Goal: Task Accomplishment & Management: Use online tool/utility

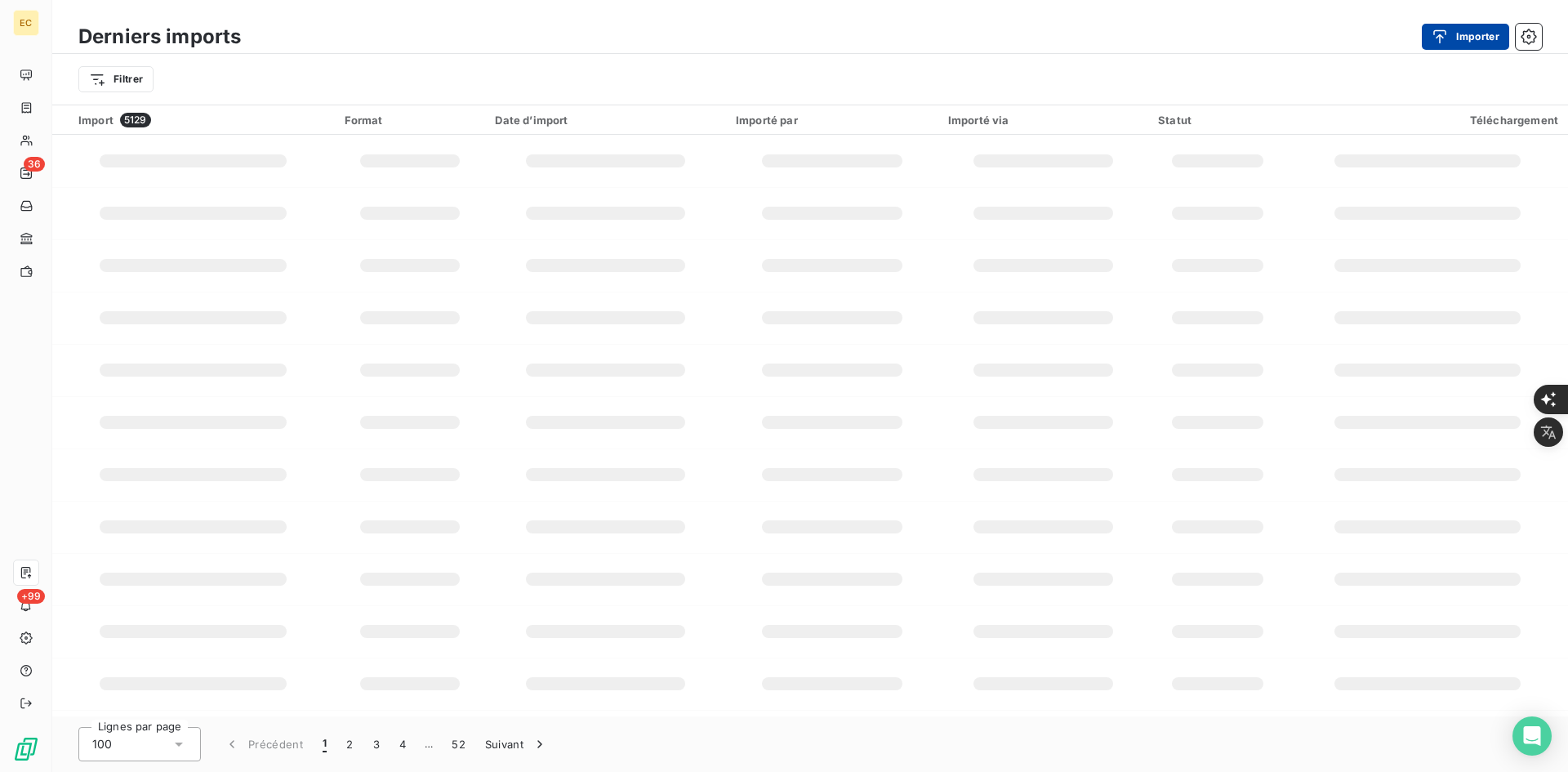
click at [1456, 38] on button "Importer" at bounding box center [1465, 36] width 88 height 26
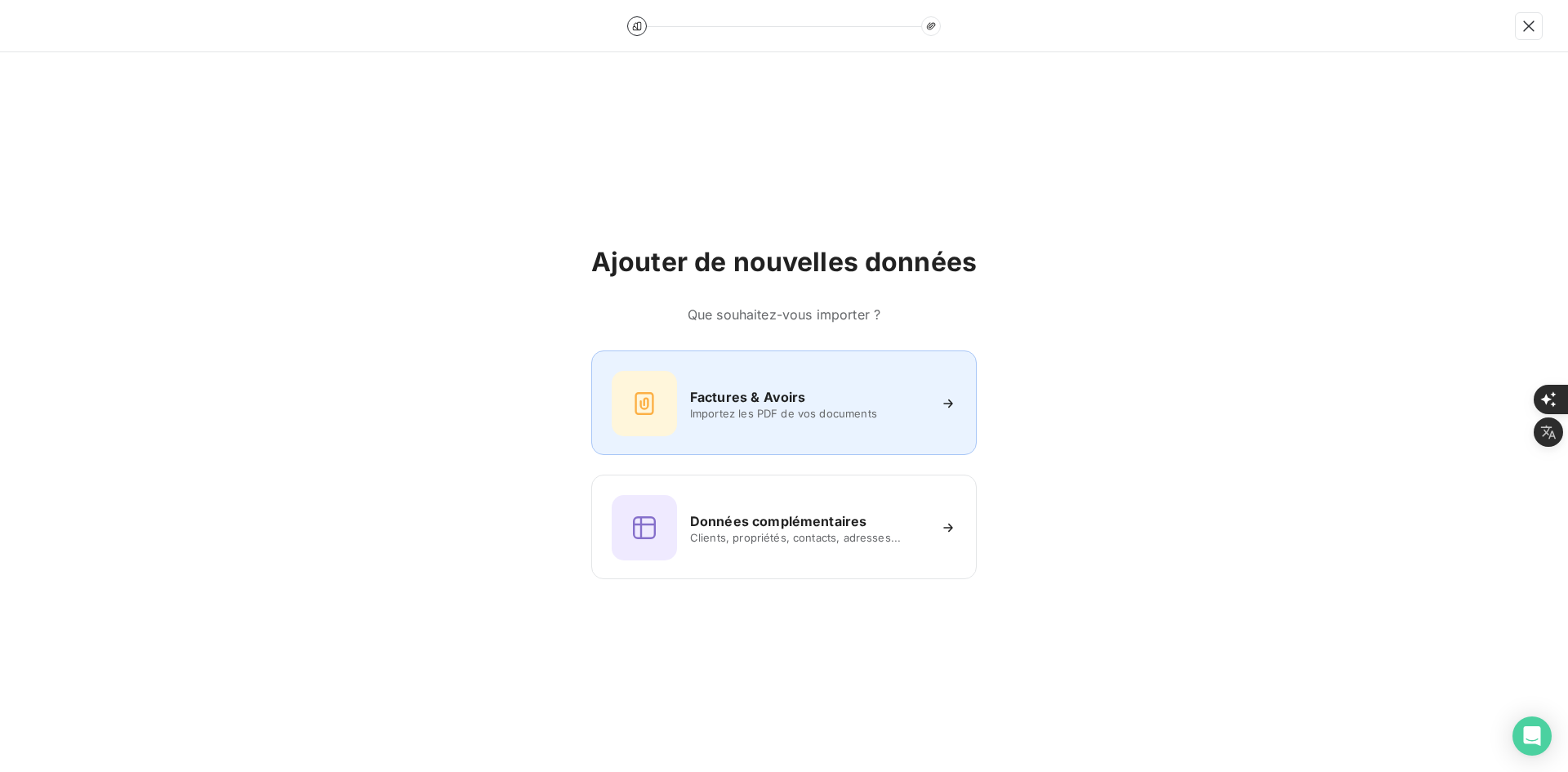
click at [703, 383] on div "Factures & Avoirs Importez les PDF de vos documents" at bounding box center [784, 403] width 345 height 65
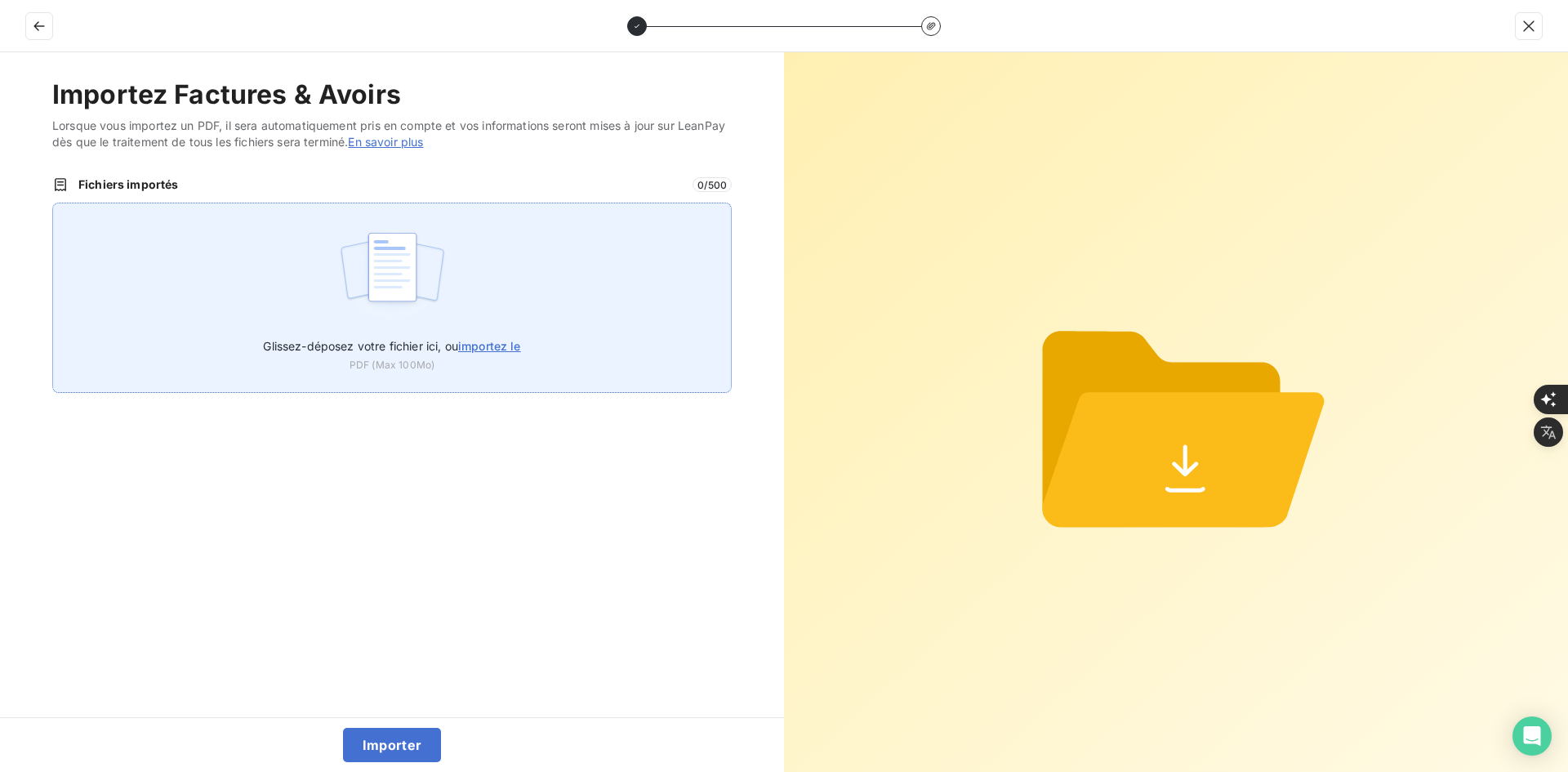
click at [495, 325] on div "Glissez-déposez votre fichier ici, ou importez le PDF (Max 100Mo)" at bounding box center [392, 298] width 679 height 190
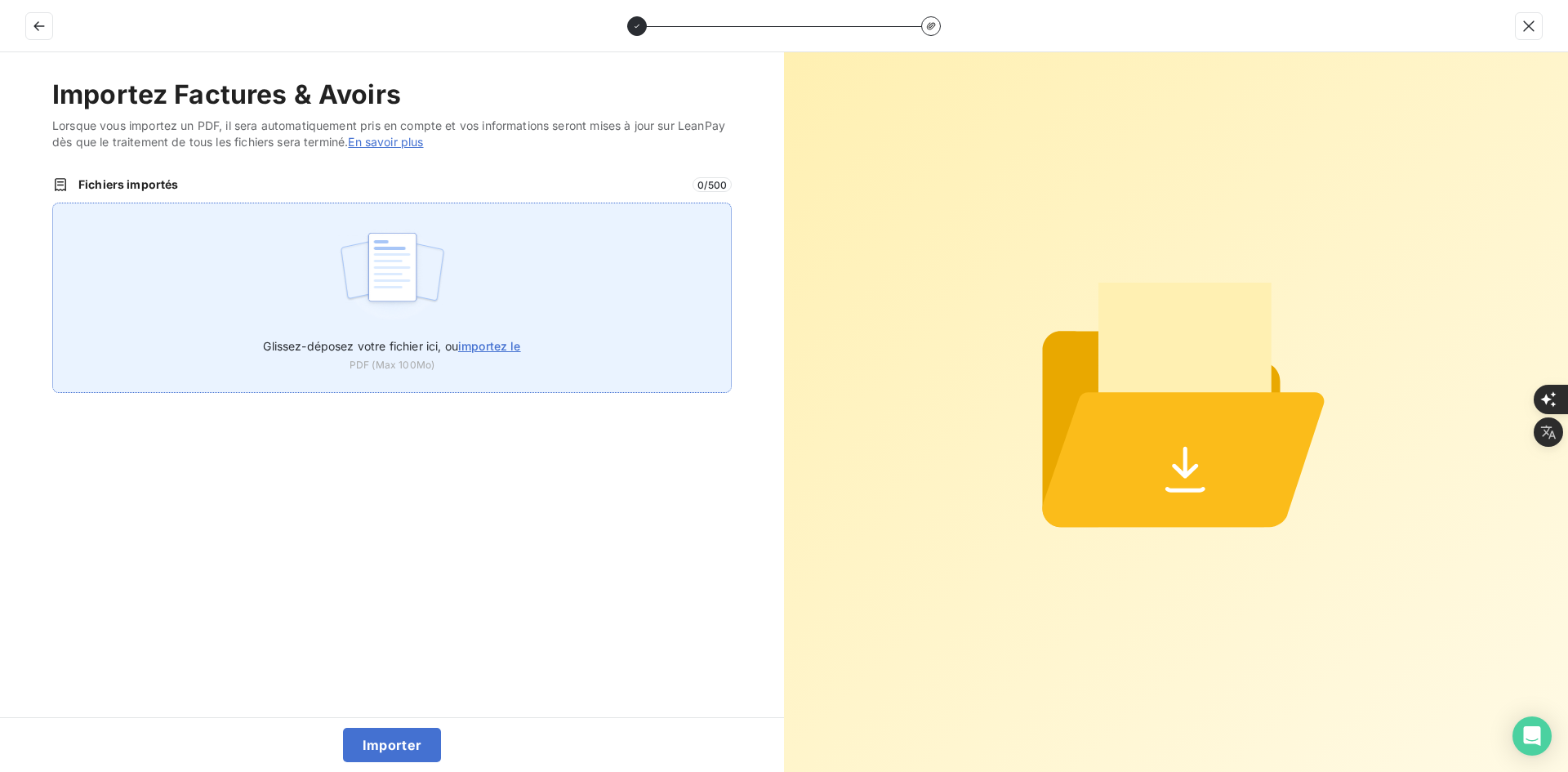
type input "C:\fakepath\FEF-2025-3020.pdf"
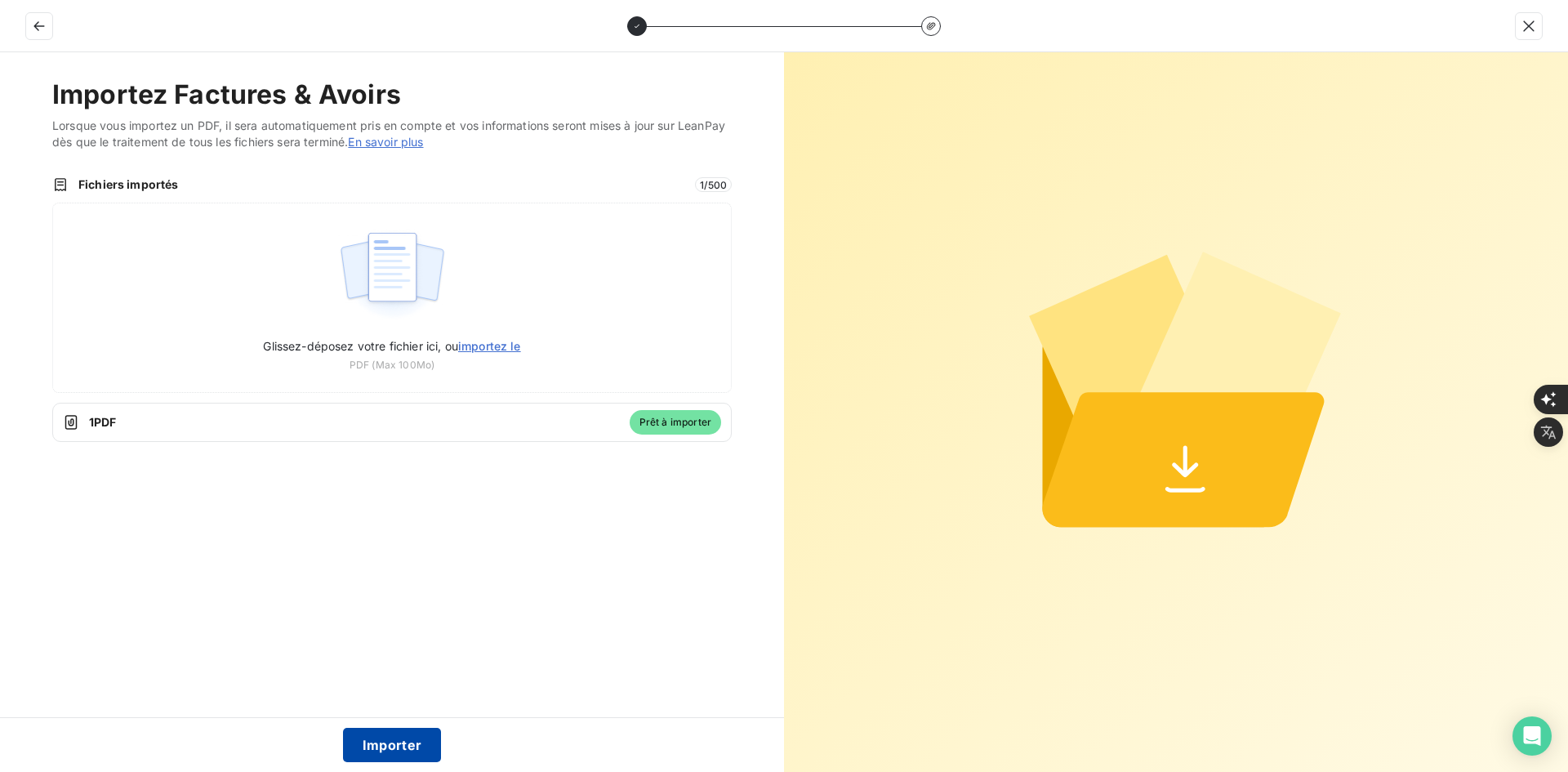
click at [420, 746] on button "Importer" at bounding box center [392, 744] width 98 height 34
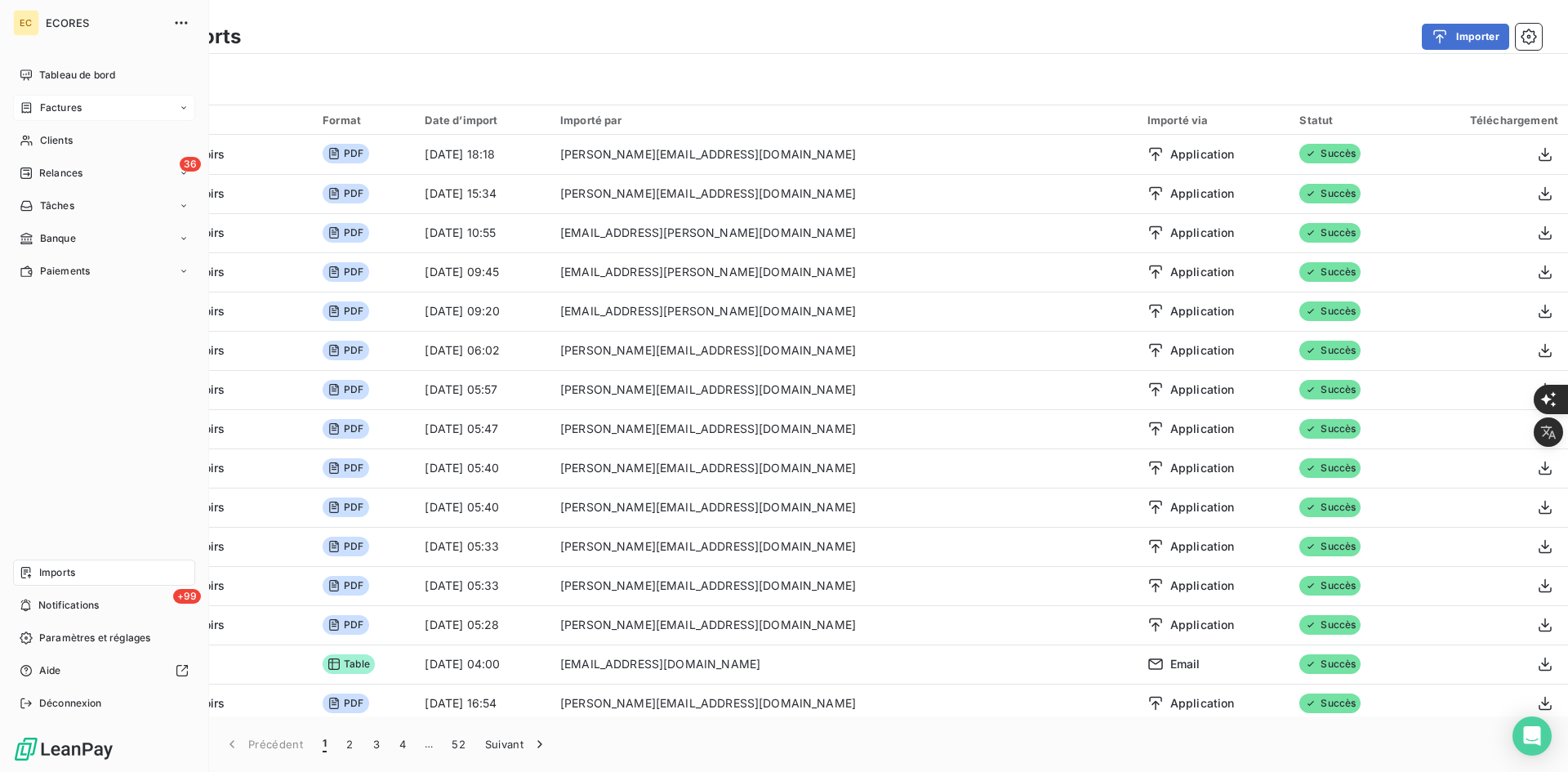
click at [53, 117] on div "Factures" at bounding box center [104, 108] width 182 height 26
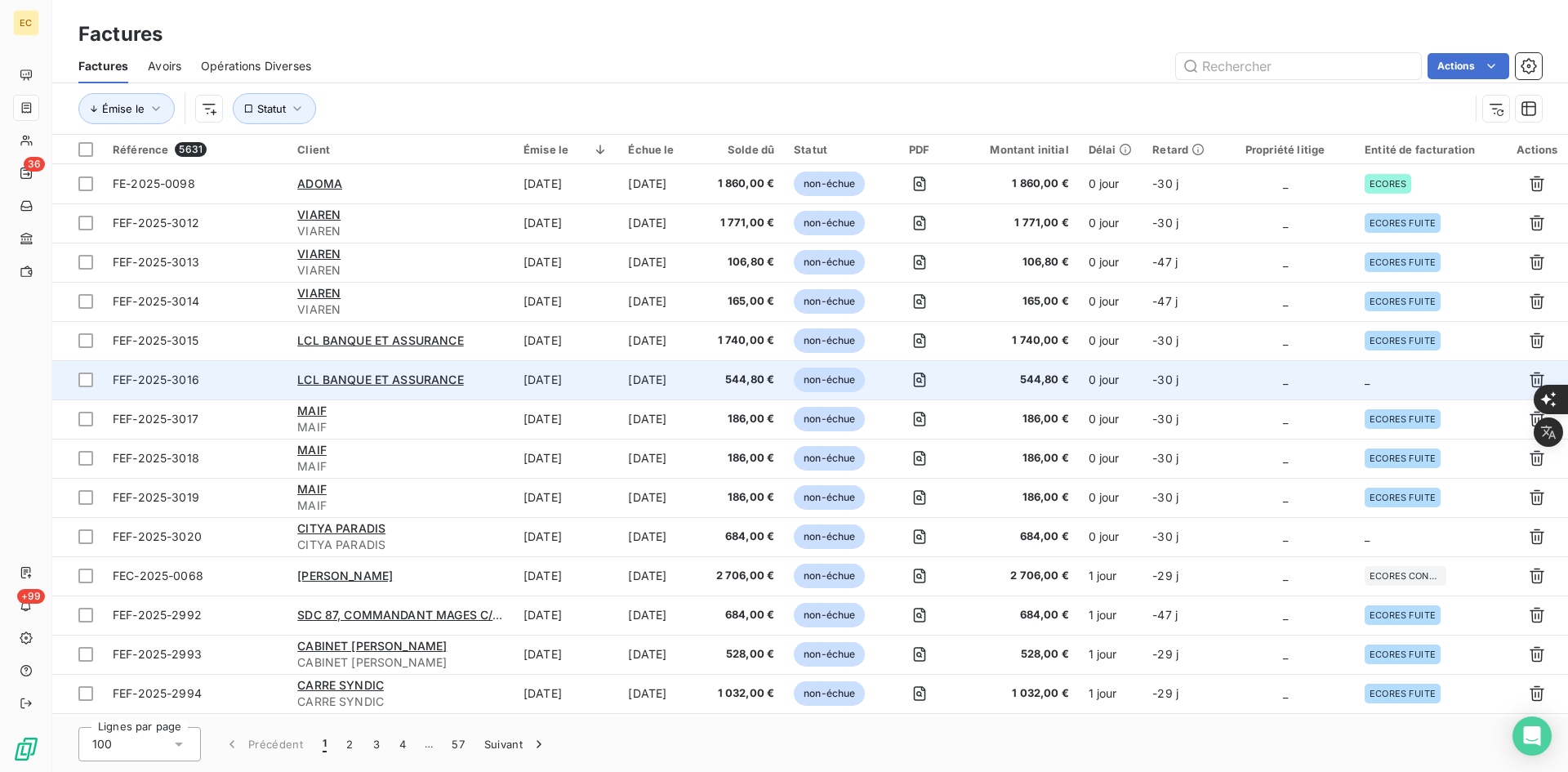
click at [1354, 394] on td "_" at bounding box center [1429, 380] width 151 height 39
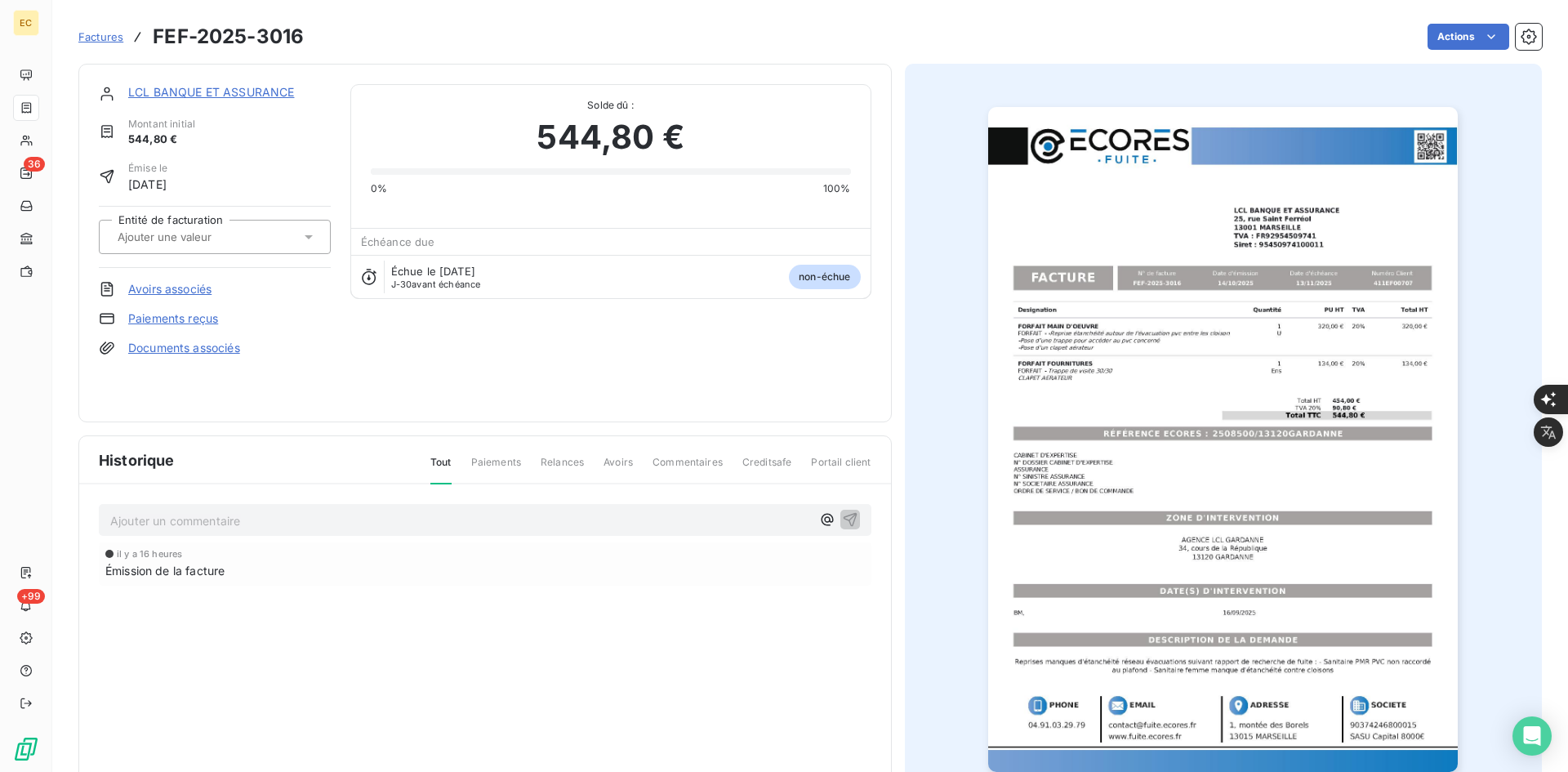
click at [226, 236] on input "text" at bounding box center [198, 237] width 164 height 15
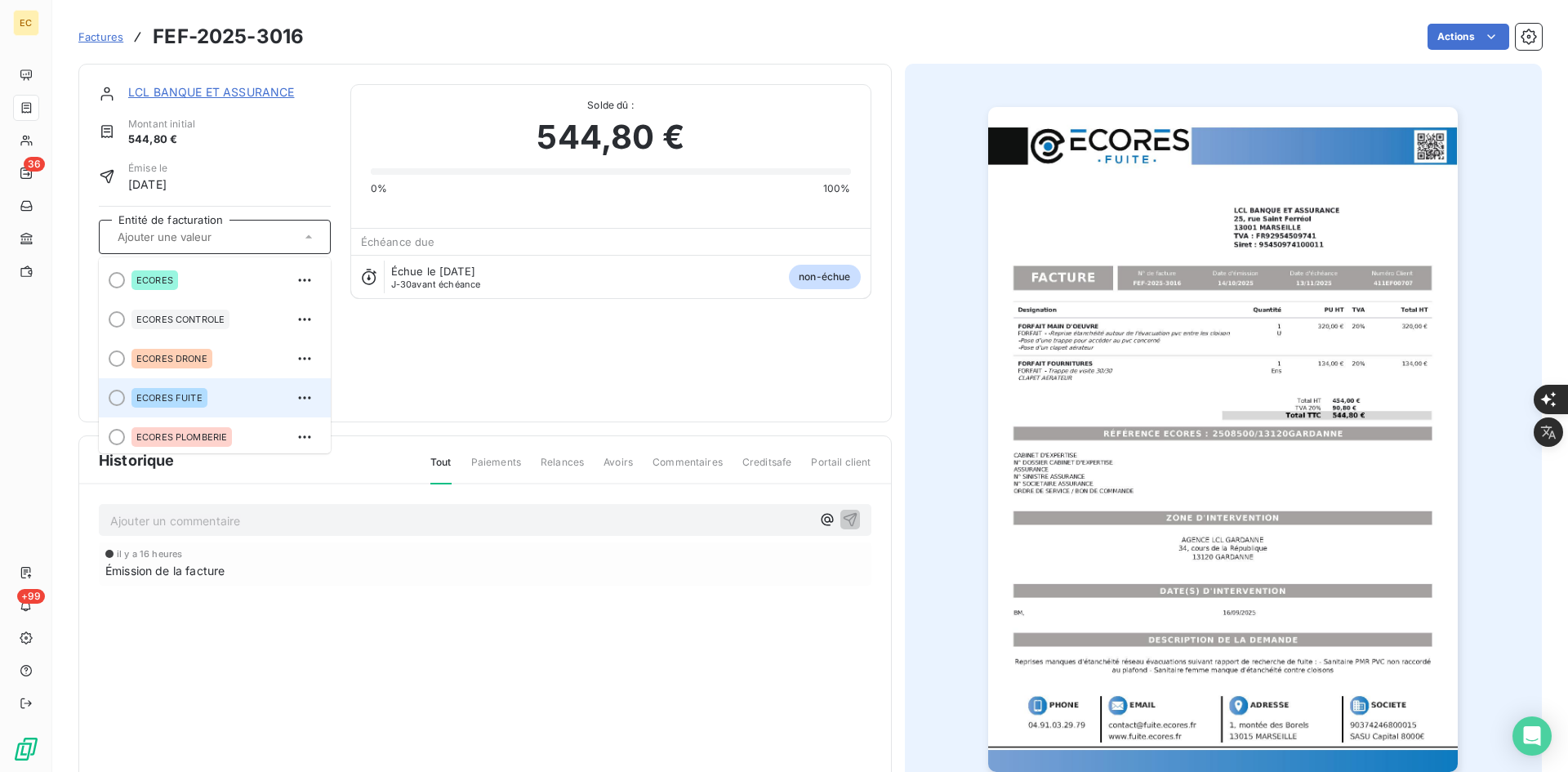
click at [195, 386] on div "ECORES FUITE" at bounding box center [224, 397] width 186 height 26
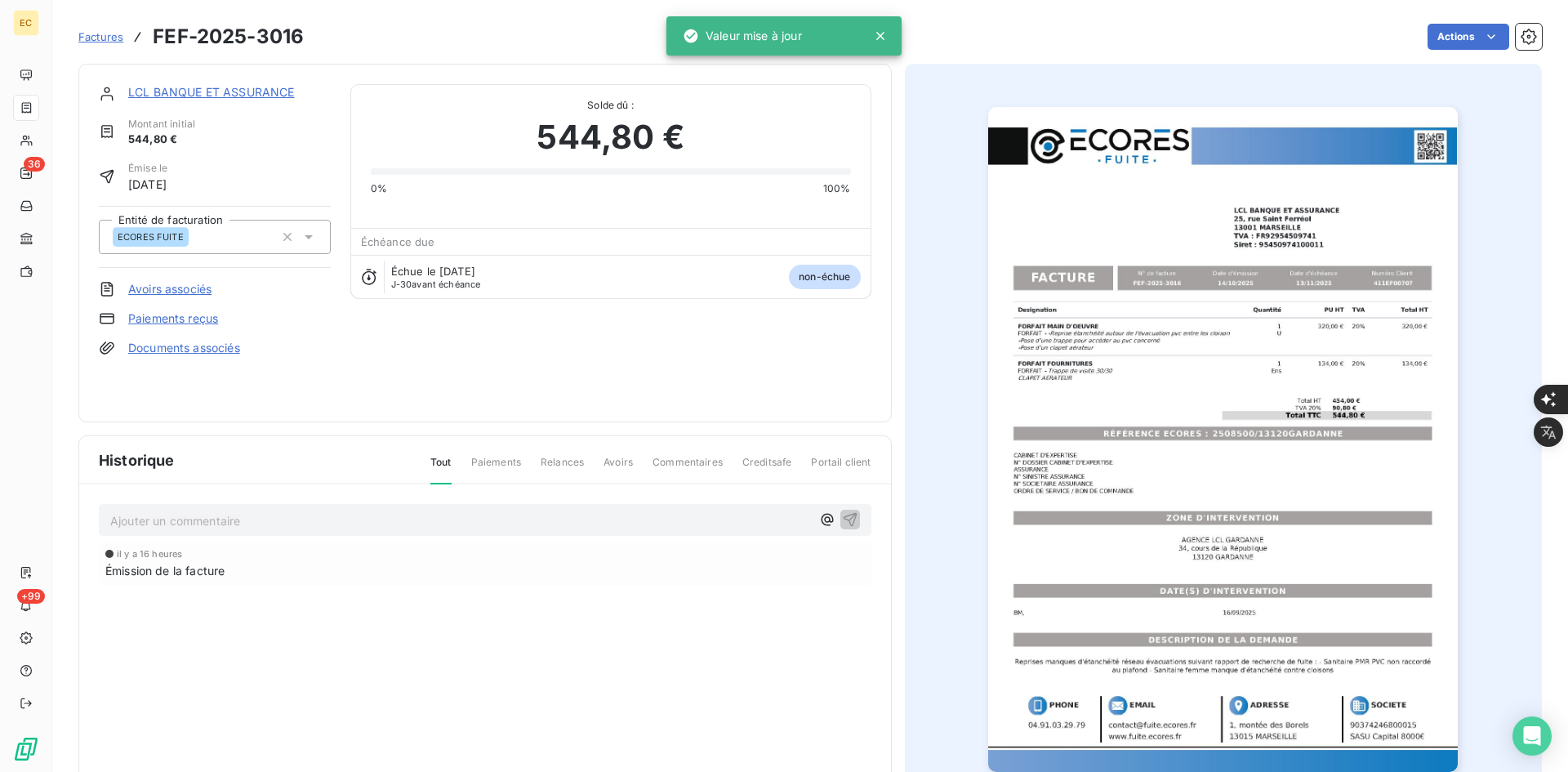
click at [101, 23] on div "Factures FEF-2025-3016" at bounding box center [191, 36] width 225 height 29
click at [95, 40] on span "Factures" at bounding box center [101, 37] width 45 height 13
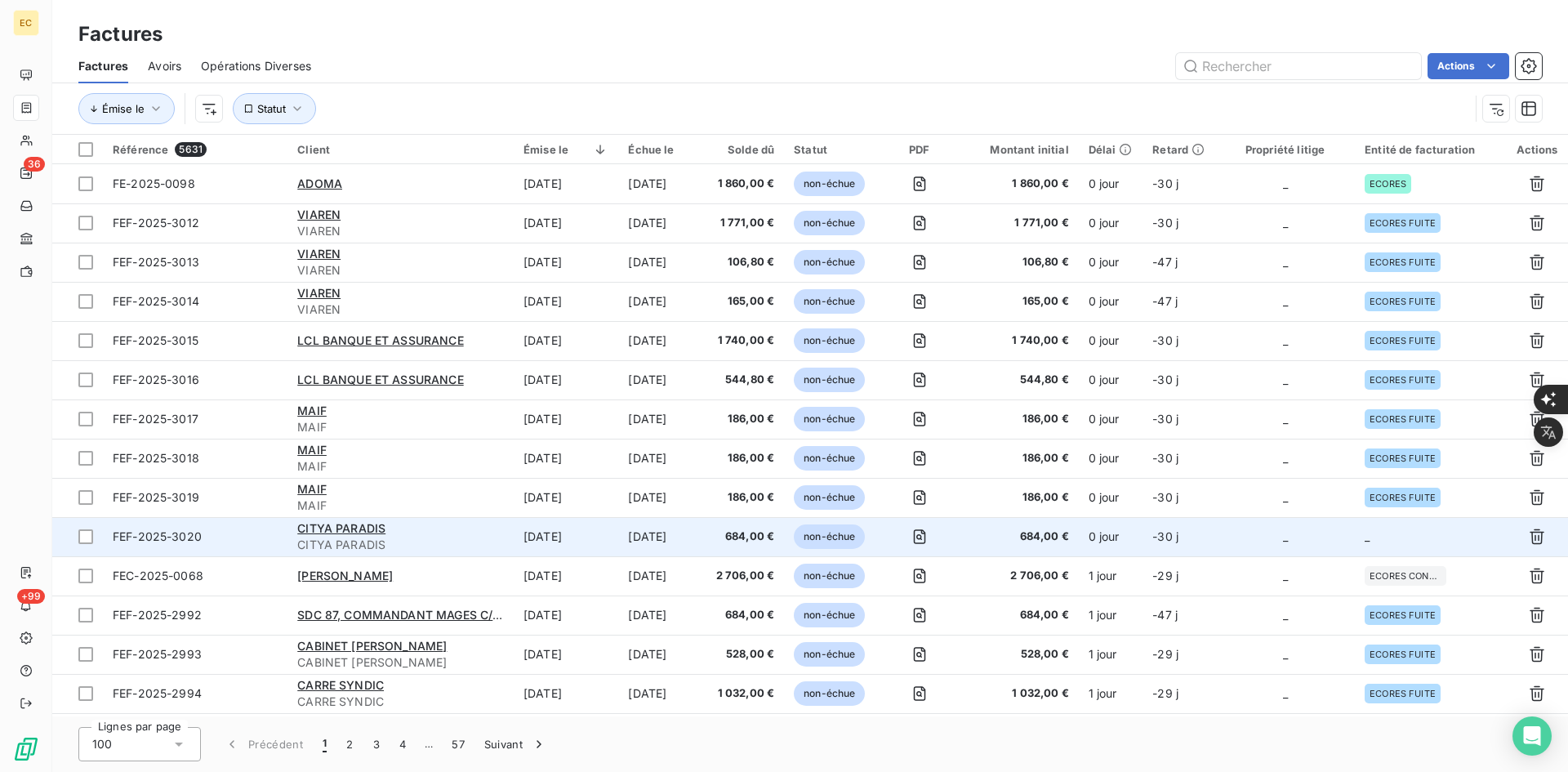
click at [1323, 536] on td "_" at bounding box center [1284, 536] width 139 height 39
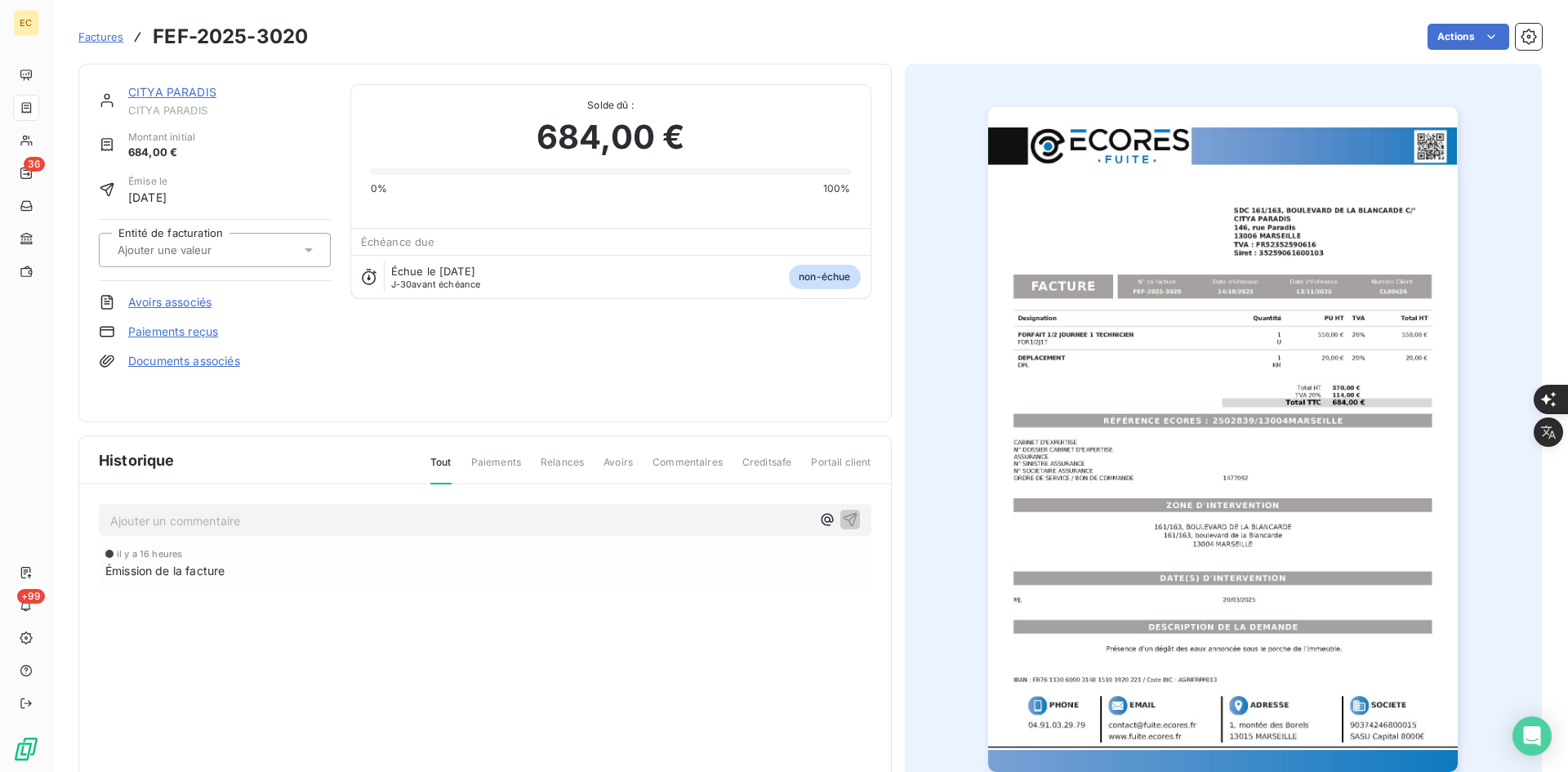
click at [223, 251] on input "text" at bounding box center [198, 250] width 164 height 15
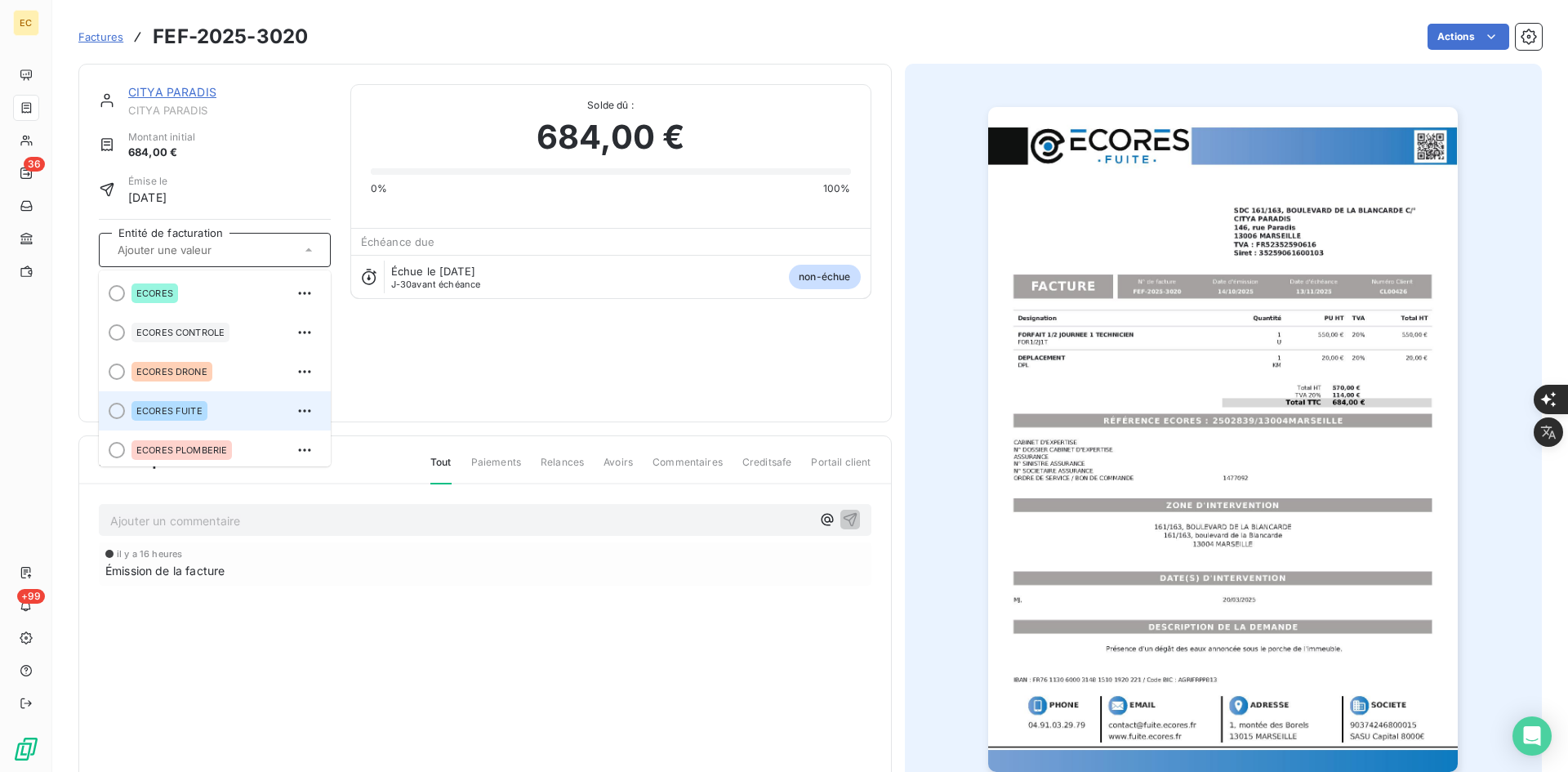
click at [179, 399] on div "ECORES FUITE" at bounding box center [224, 411] width 186 height 26
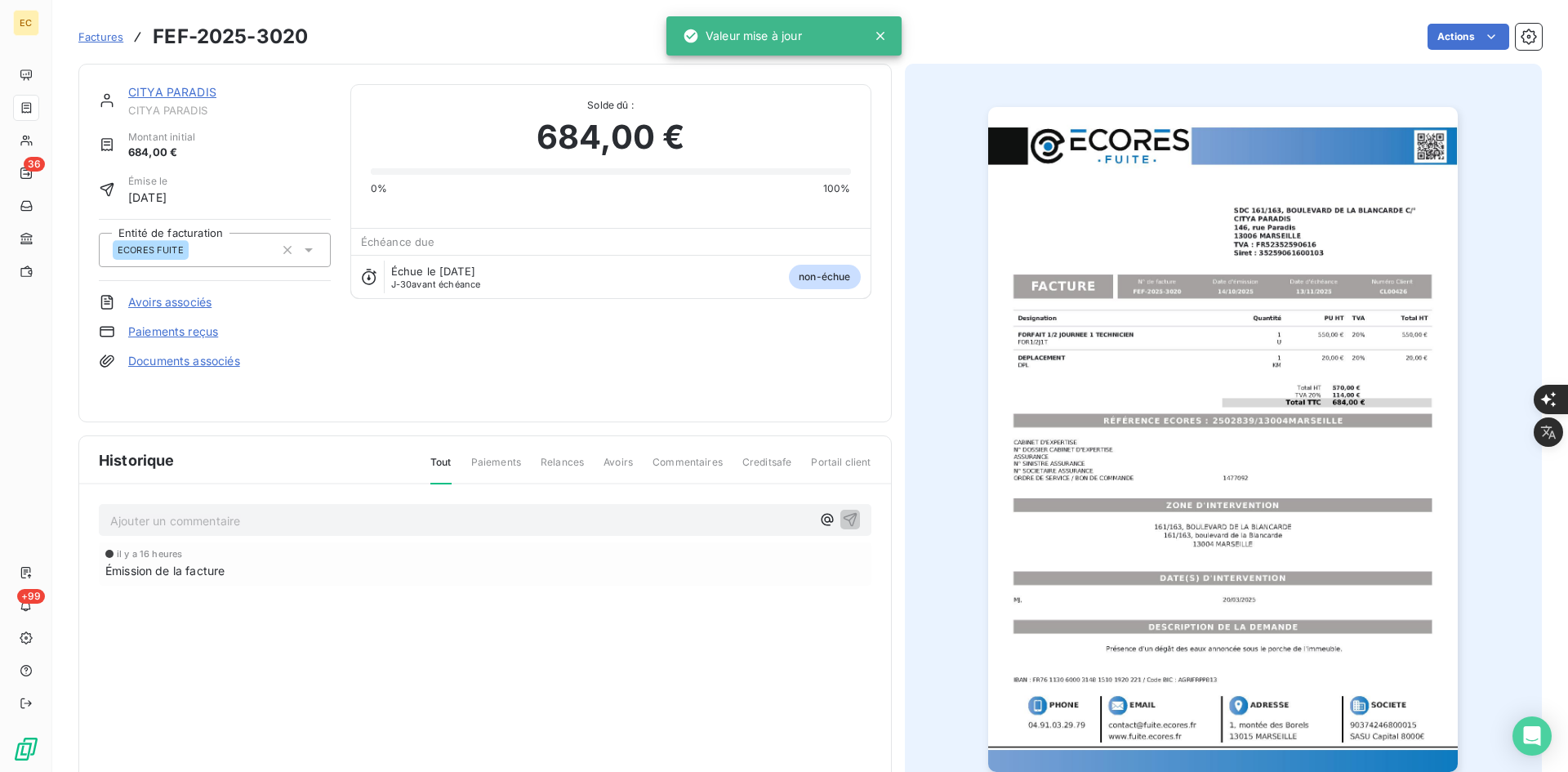
click at [201, 361] on link "Documents associés" at bounding box center [184, 361] width 112 height 17
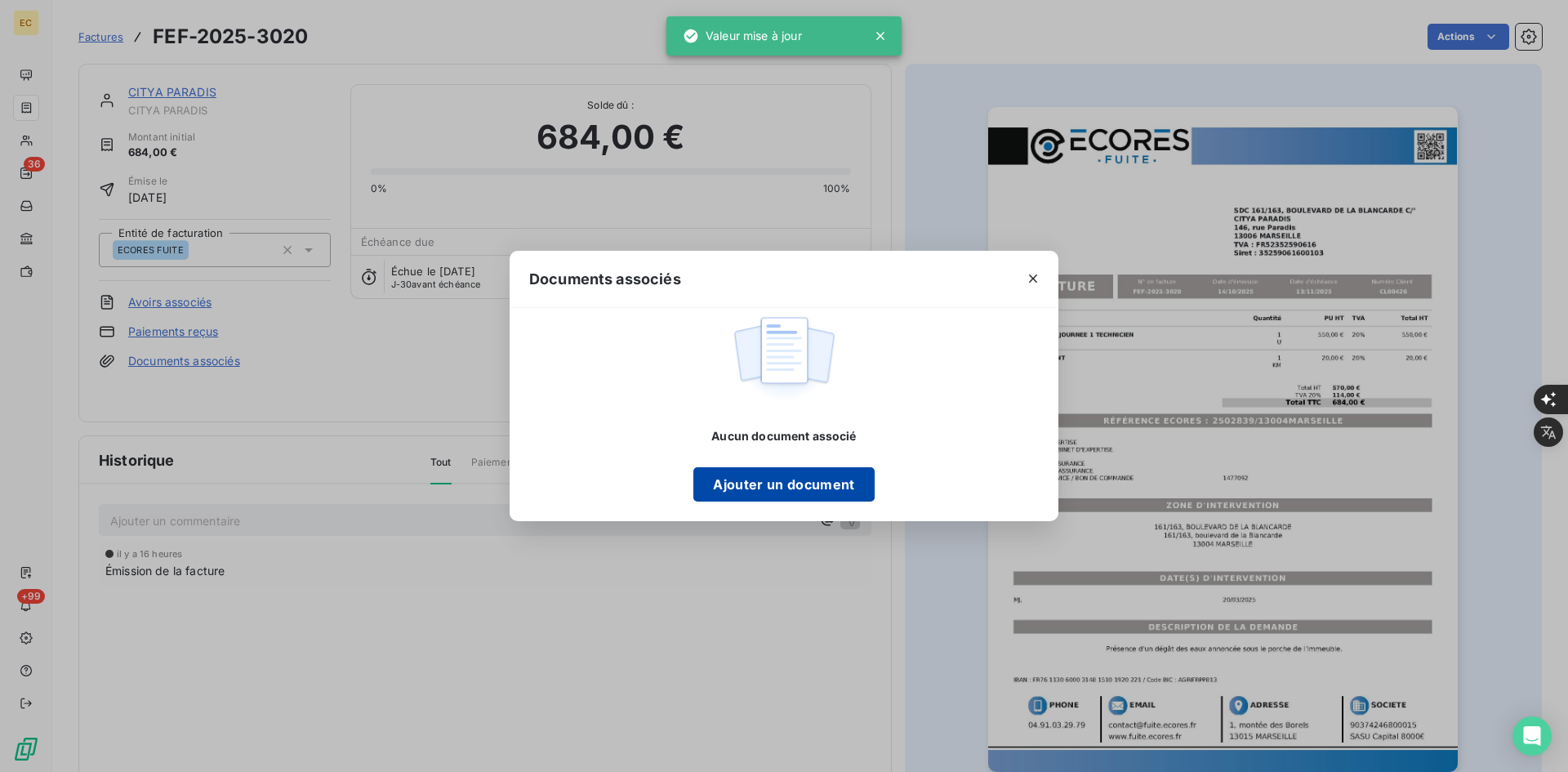
click at [816, 492] on button "Ajouter un document" at bounding box center [784, 484] width 180 height 34
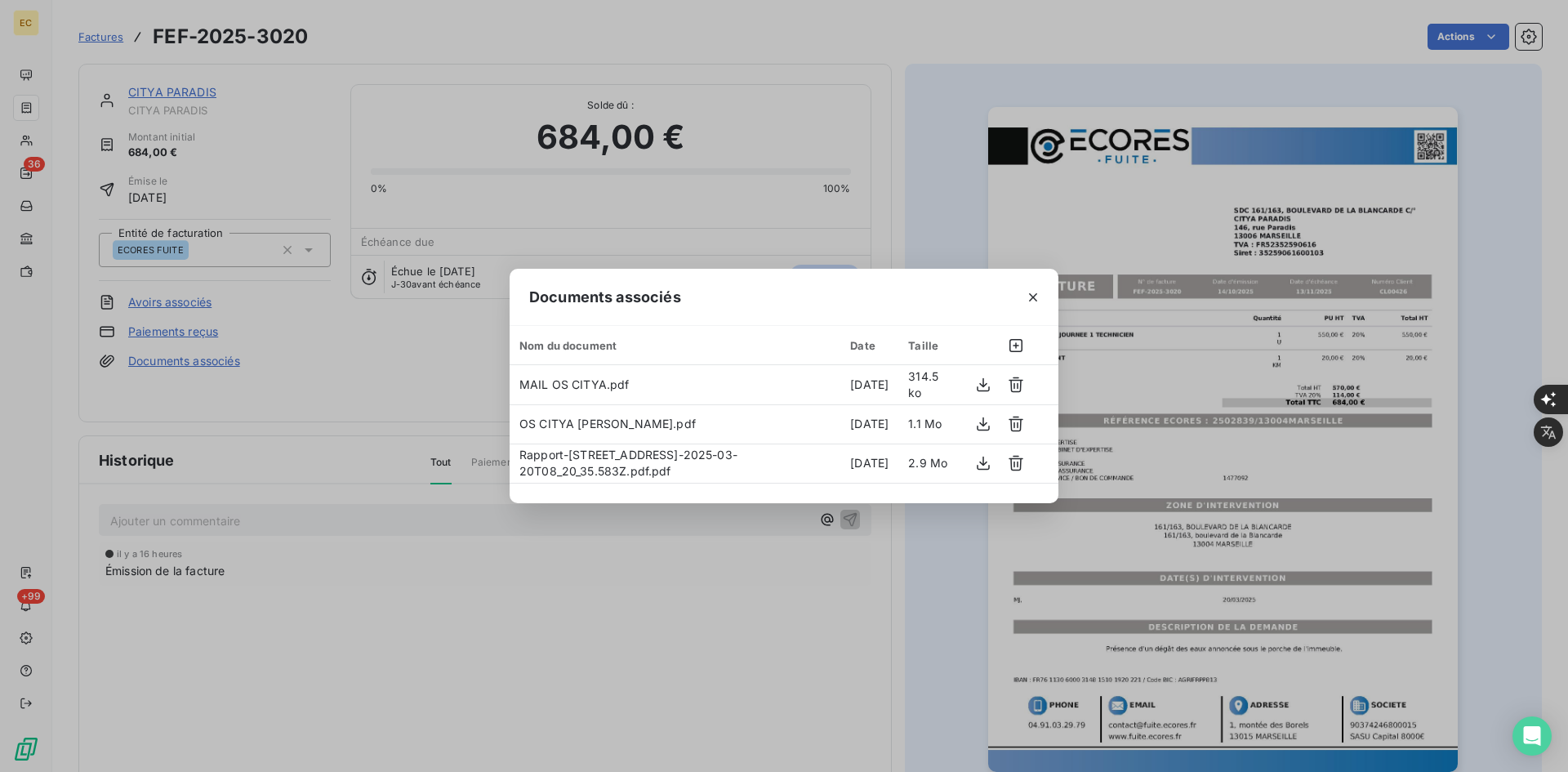
click at [1031, 301] on icon "button" at bounding box center [1033, 297] width 17 height 17
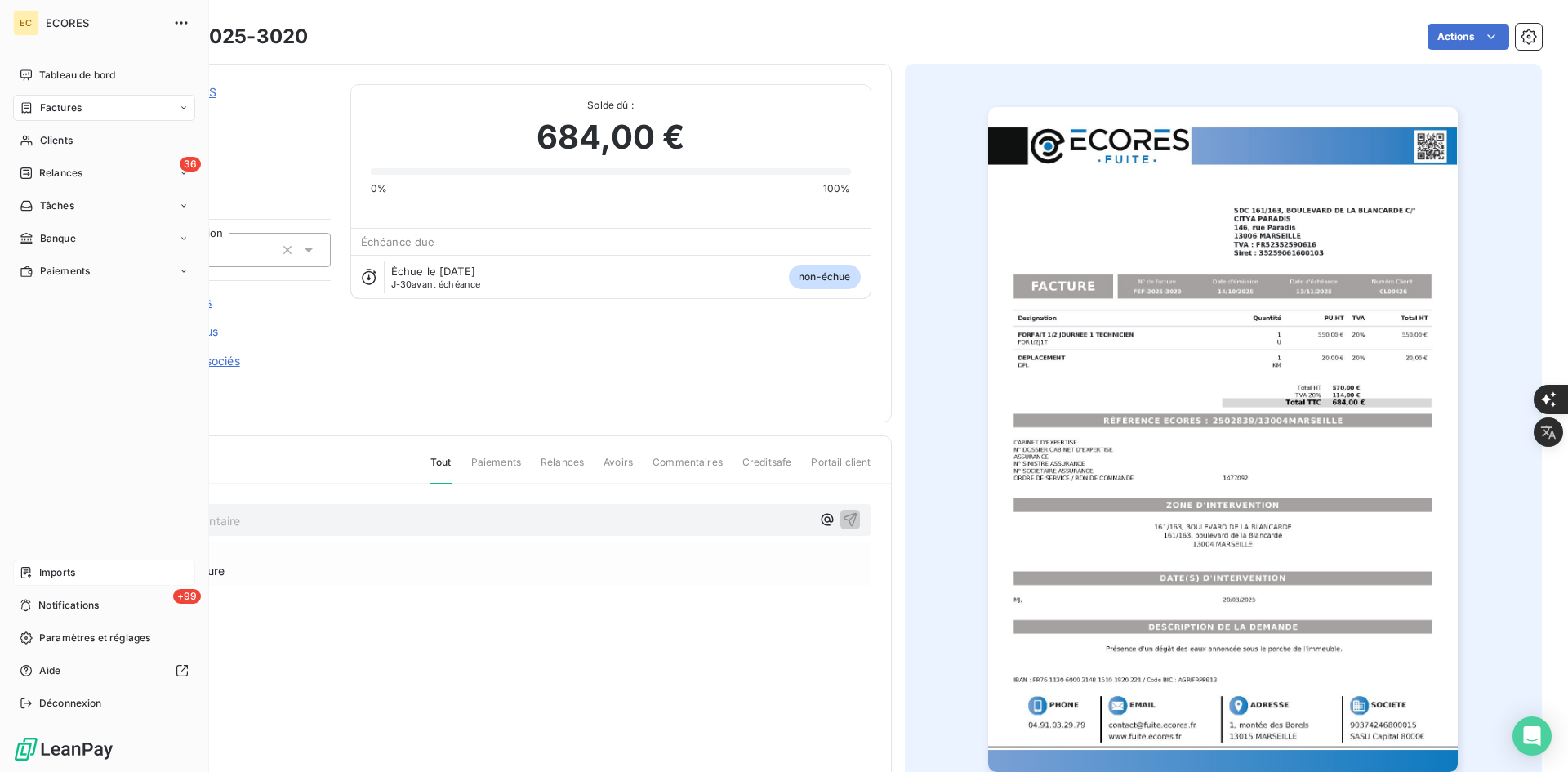
click at [46, 570] on span "Imports" at bounding box center [57, 573] width 36 height 15
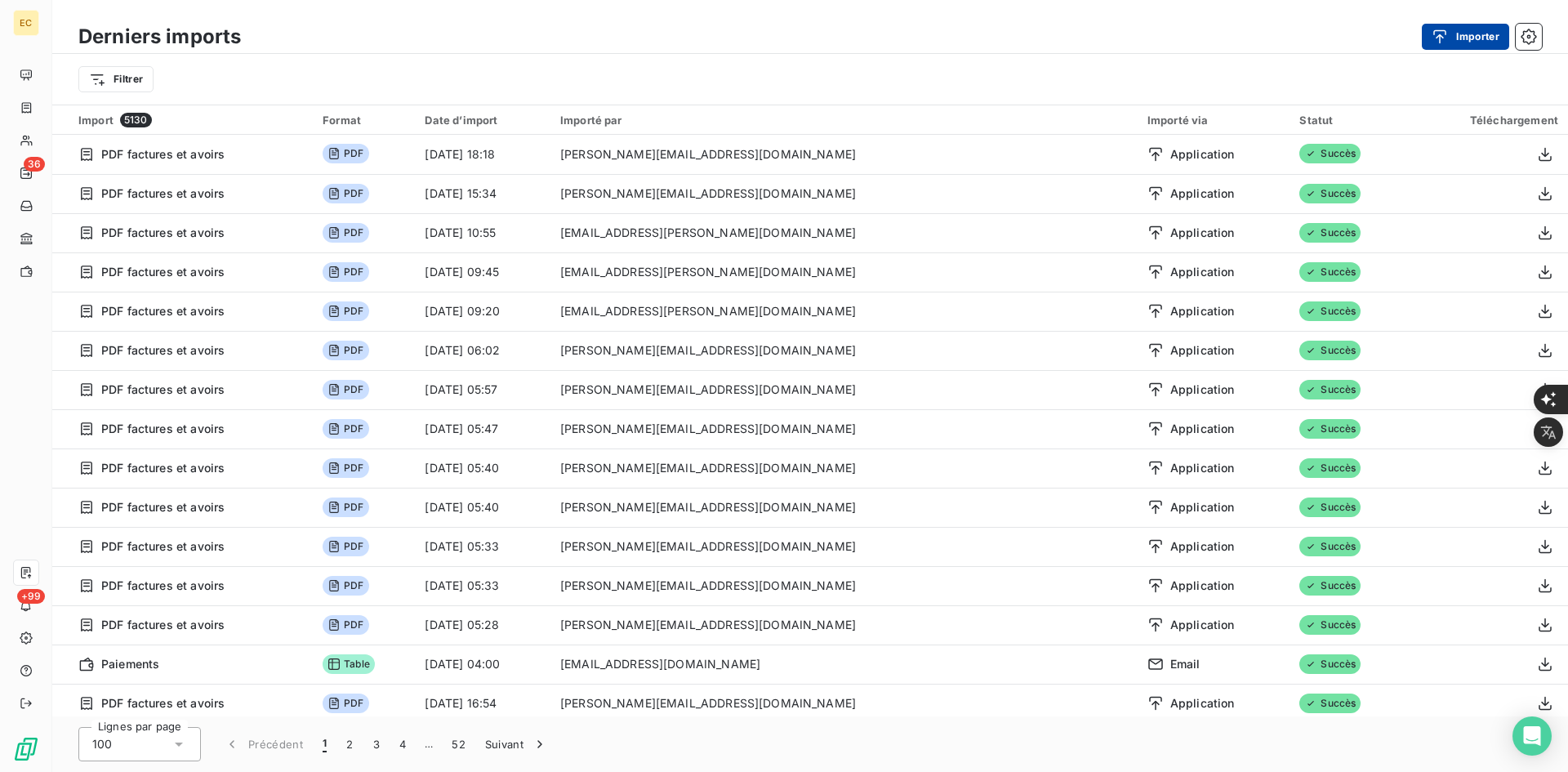
click at [1455, 33] on div "button" at bounding box center [1443, 37] width 24 height 17
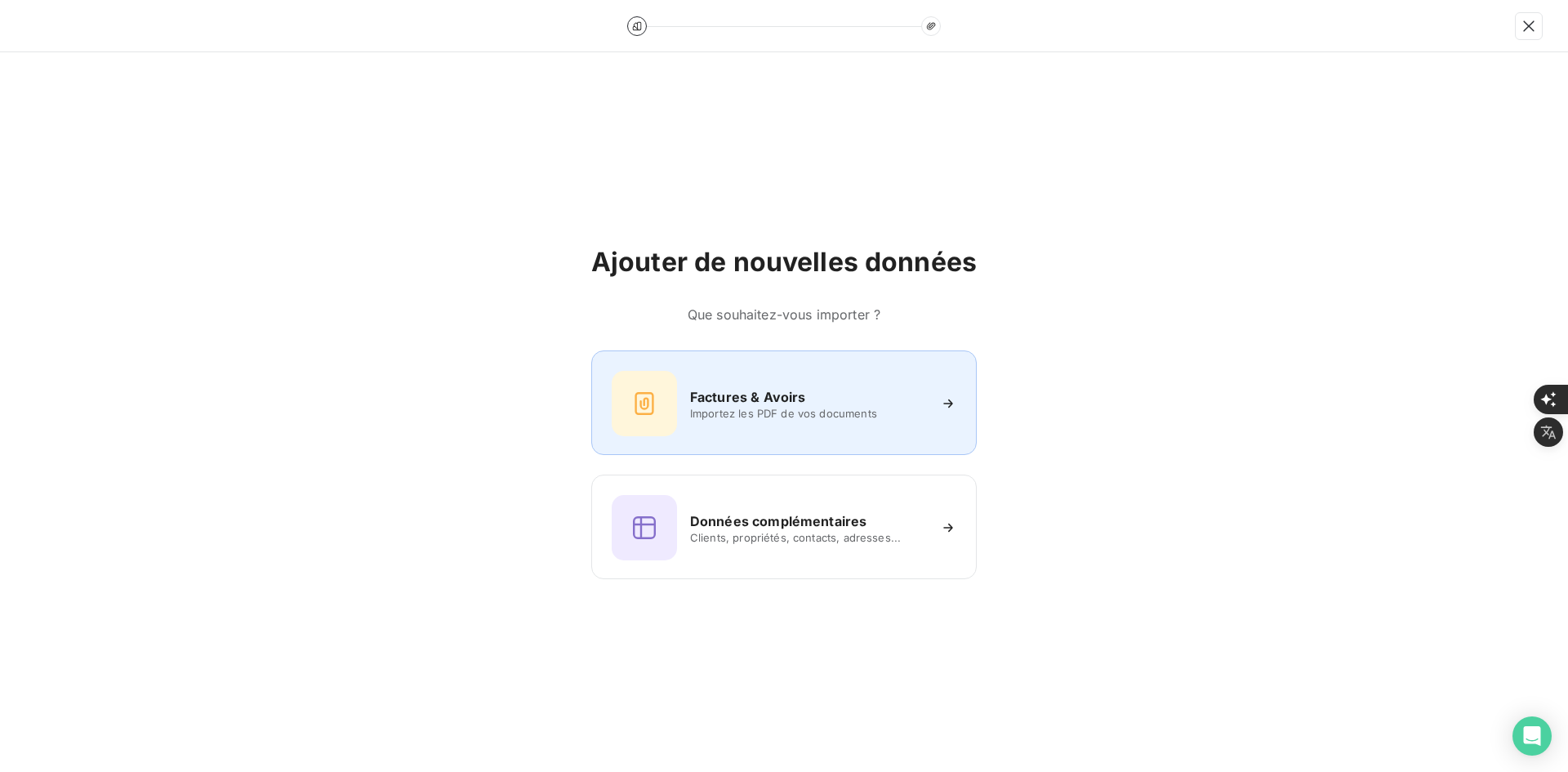
click at [637, 366] on div "Factures & Avoirs Importez les PDF de vos documents" at bounding box center [784, 402] width 386 height 104
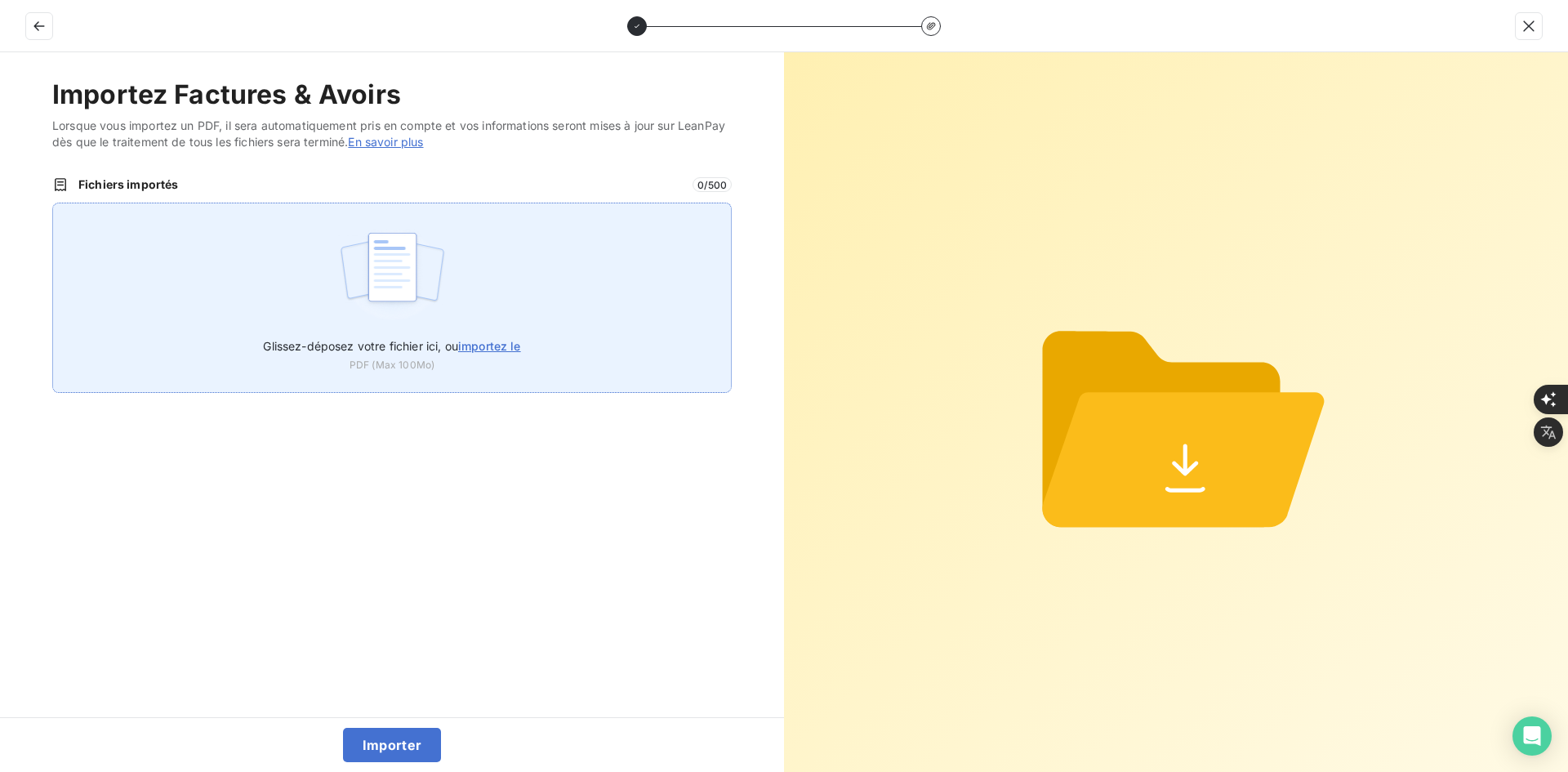
click at [522, 325] on div "Glissez-déposez votre fichier ici, ou importez le PDF (Max 100Mo)" at bounding box center [392, 298] width 679 height 190
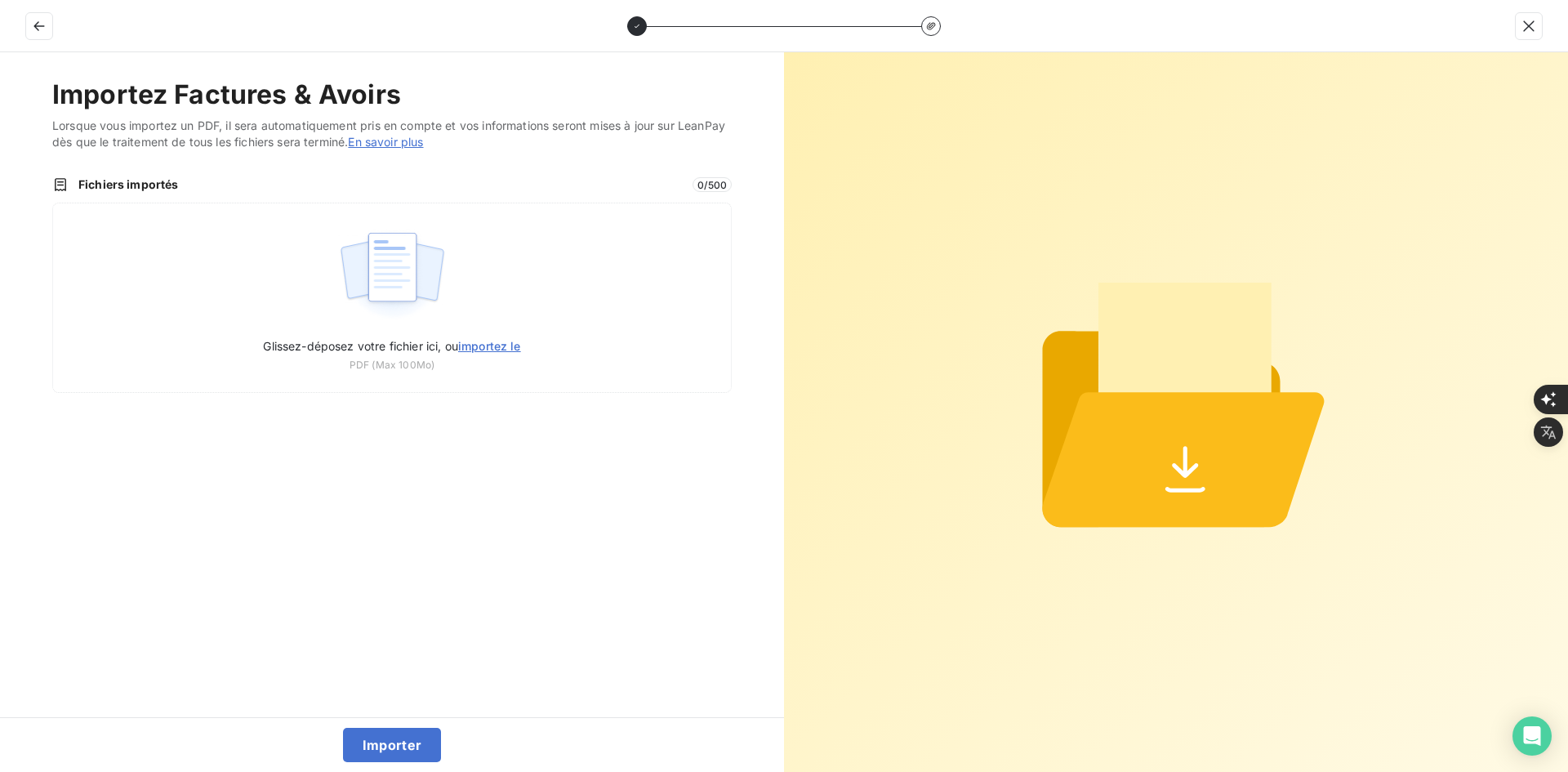
type input "C:\fakepath\FEF-2025-3021.pdf"
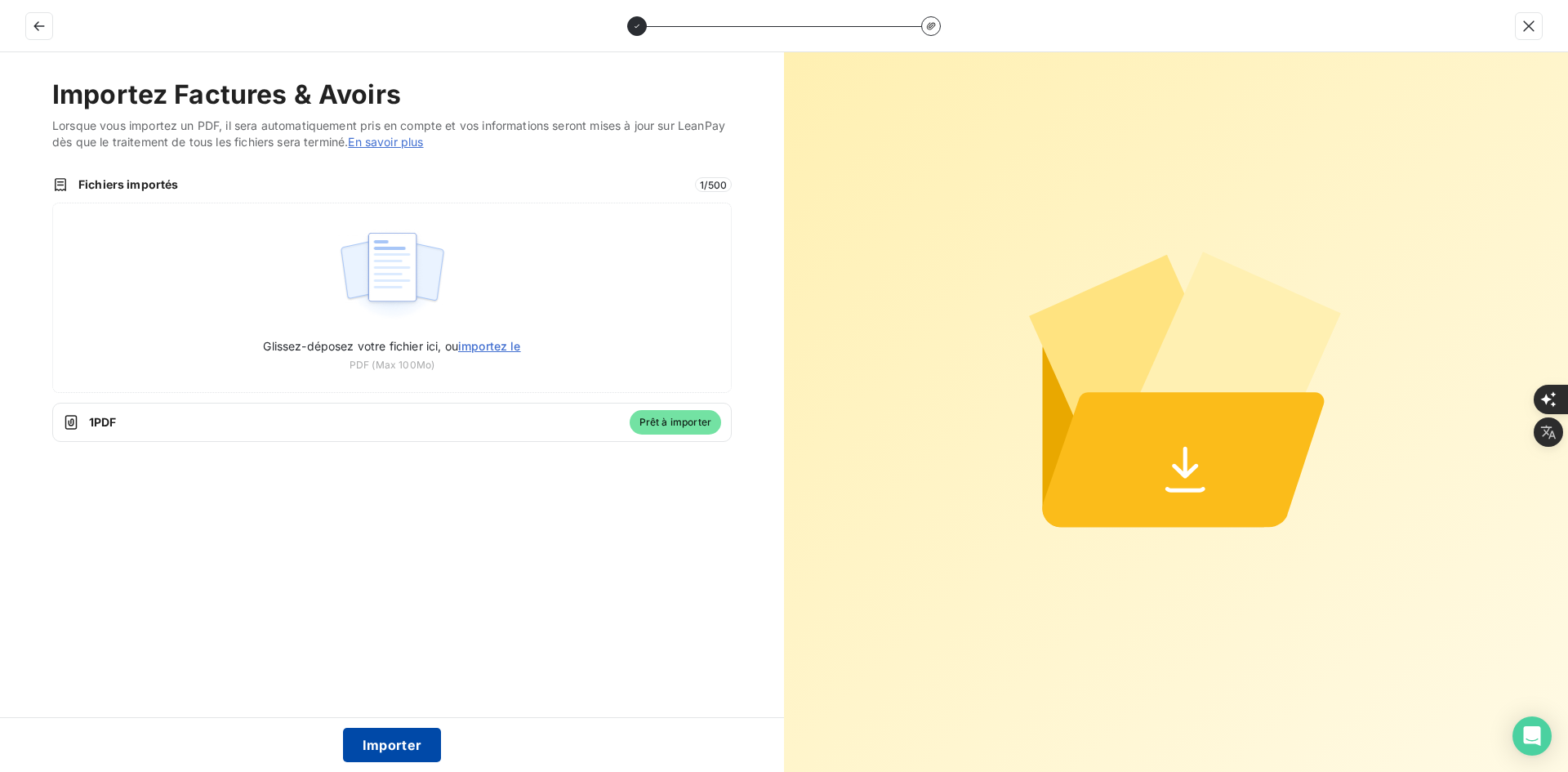
click at [406, 741] on button "Importer" at bounding box center [392, 744] width 98 height 34
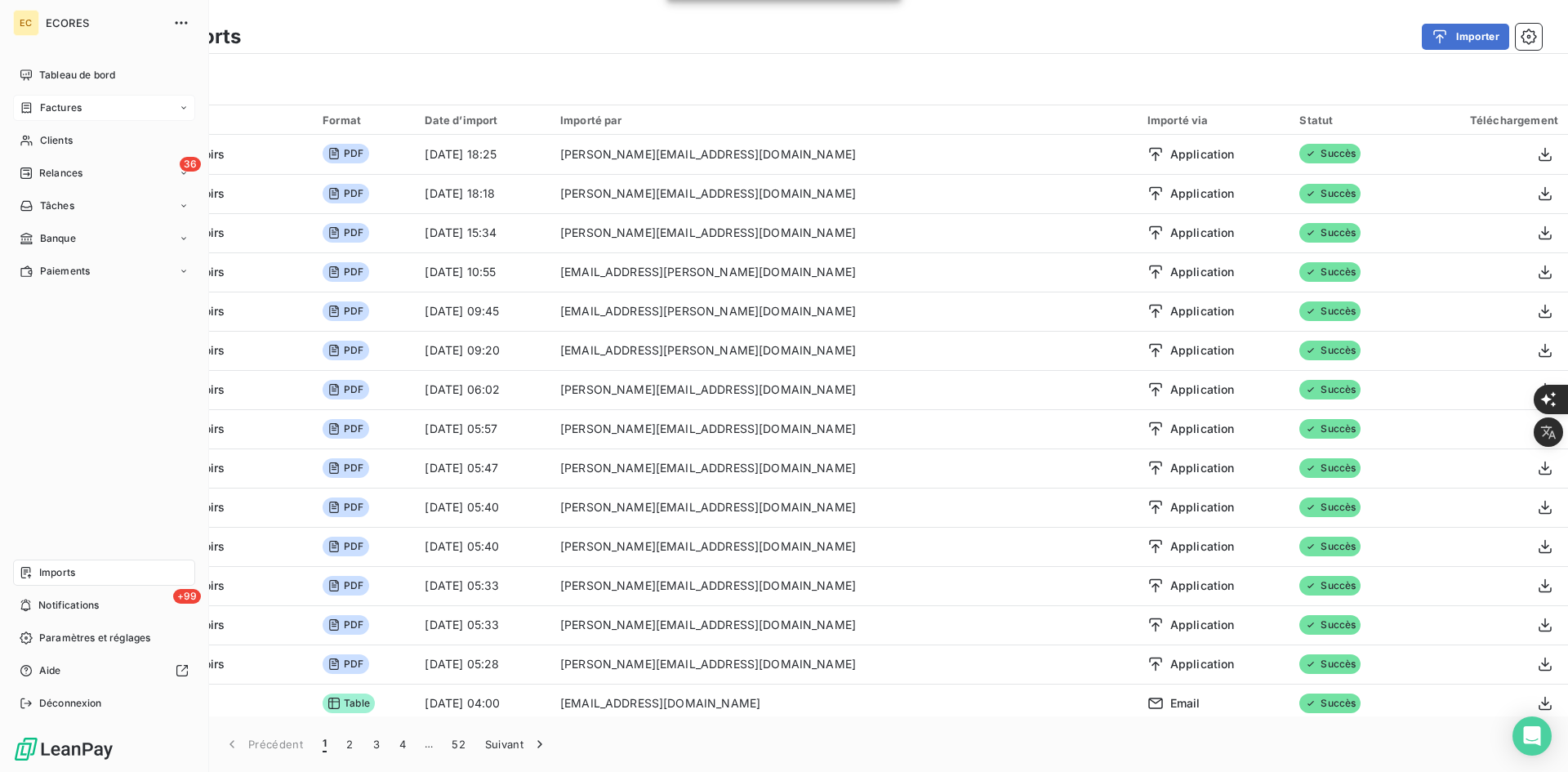
click at [50, 112] on span "Factures" at bounding box center [61, 108] width 42 height 15
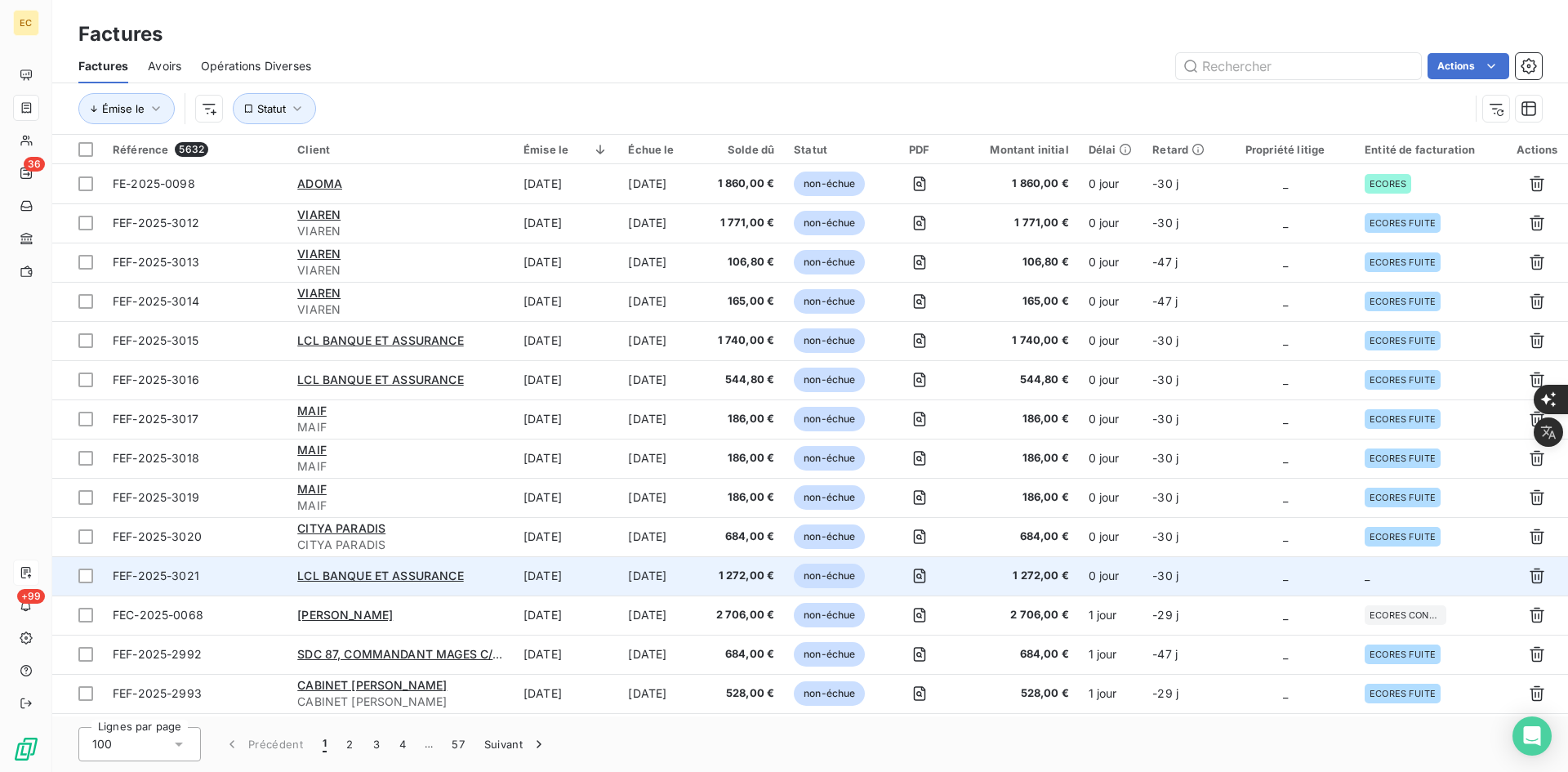
click at [1283, 567] on td "_" at bounding box center [1284, 575] width 139 height 39
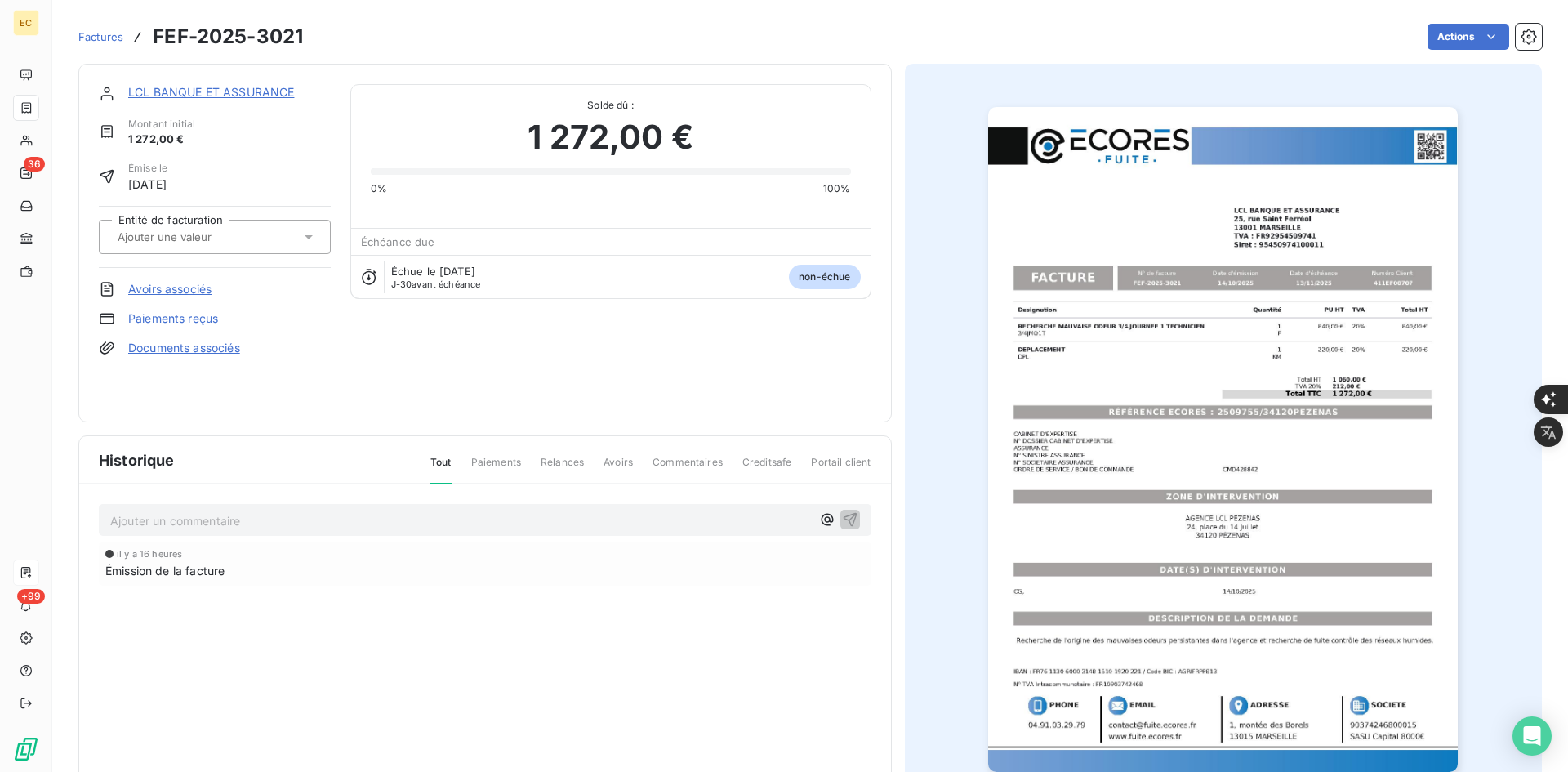
click at [188, 244] on input "text" at bounding box center [198, 237] width 164 height 15
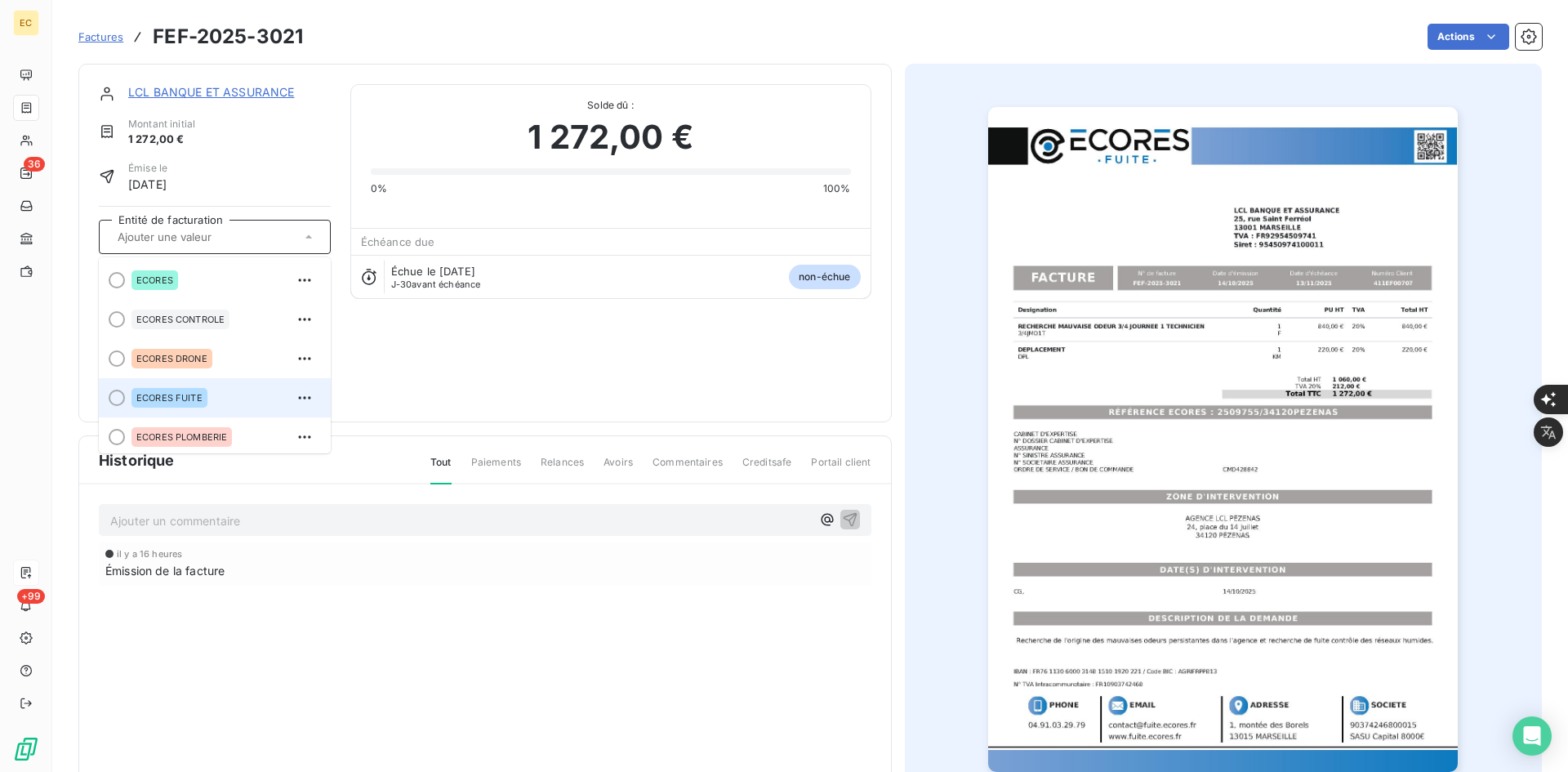
click at [192, 398] on span "ECORES FUITE" at bounding box center [169, 398] width 66 height 10
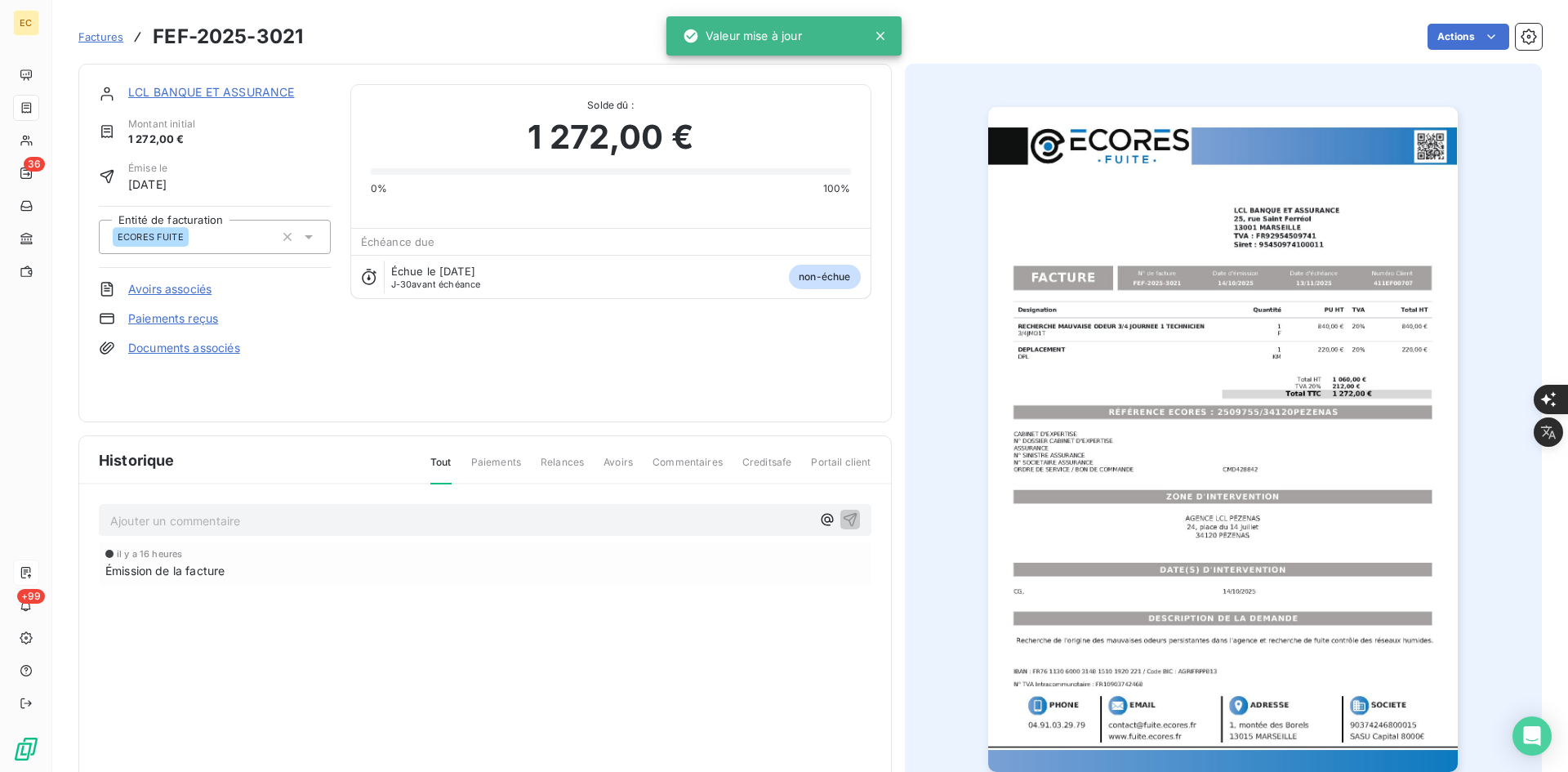
click at [212, 349] on link "Documents associés" at bounding box center [184, 348] width 112 height 17
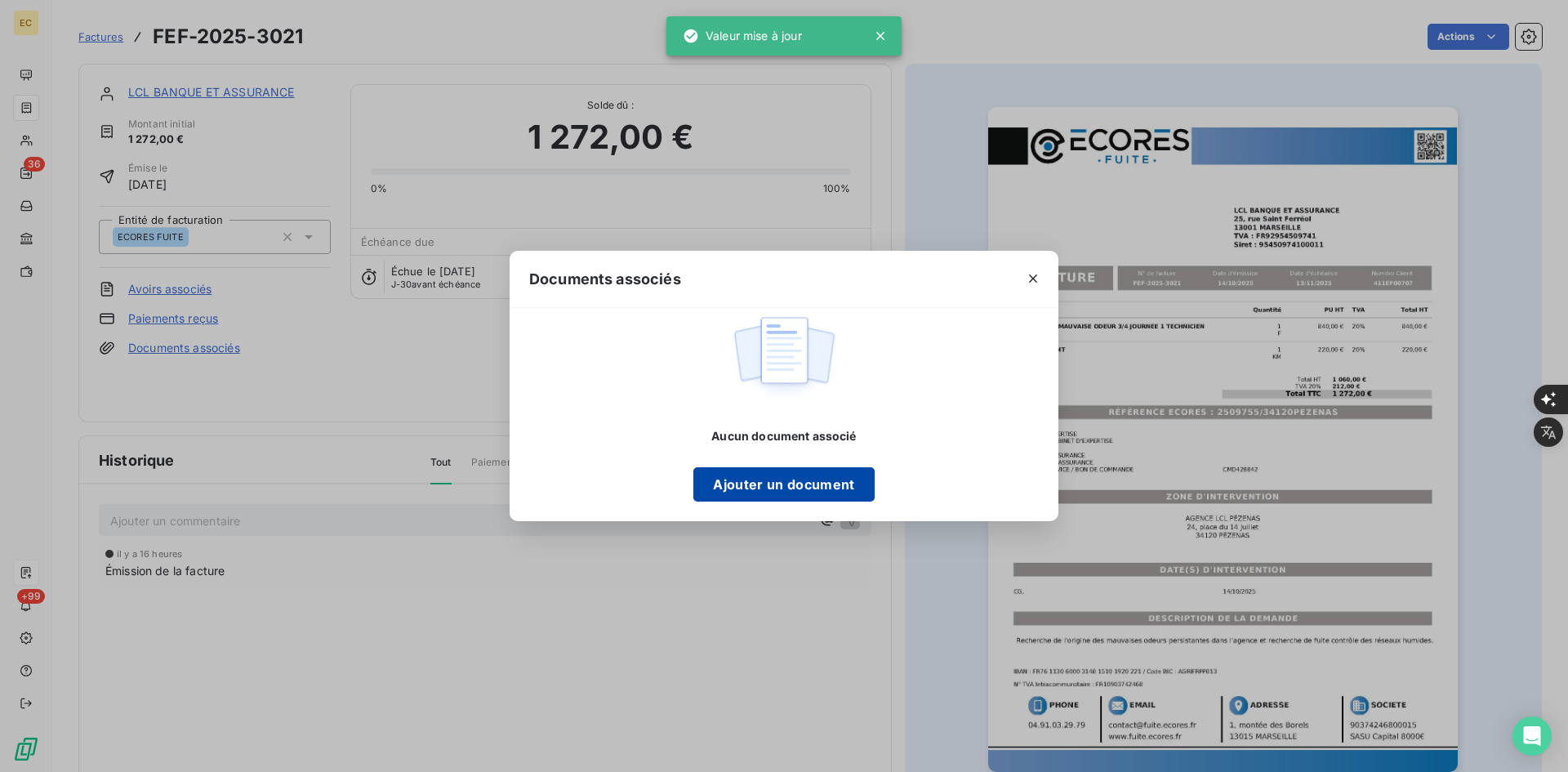
click at [757, 492] on button "Ajouter un document" at bounding box center [784, 484] width 180 height 34
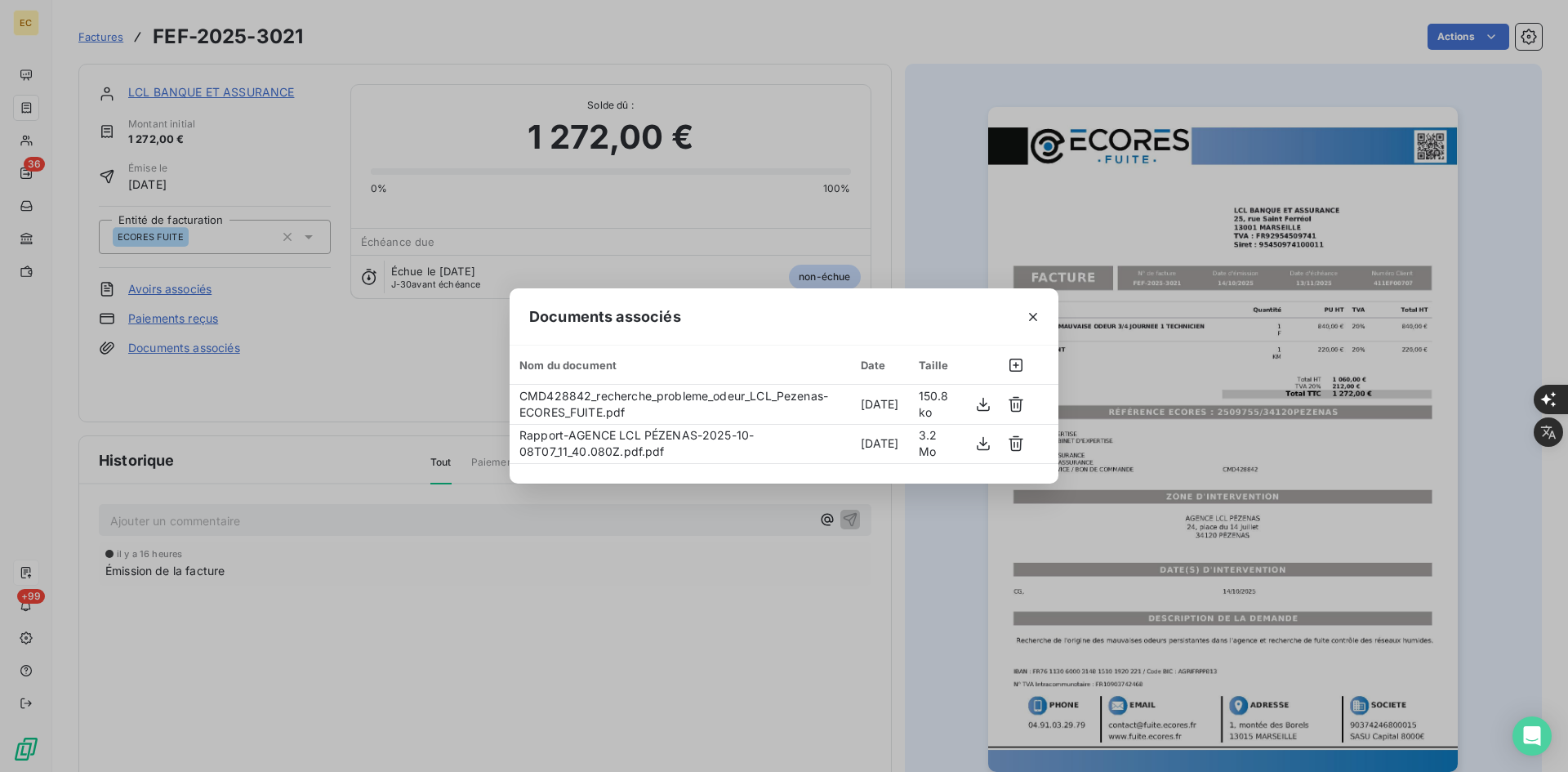
click at [172, 618] on div "Documents associés Nom du document Date Taille CMD428842_recherche_probleme_ode…" at bounding box center [784, 386] width 1568 height 772
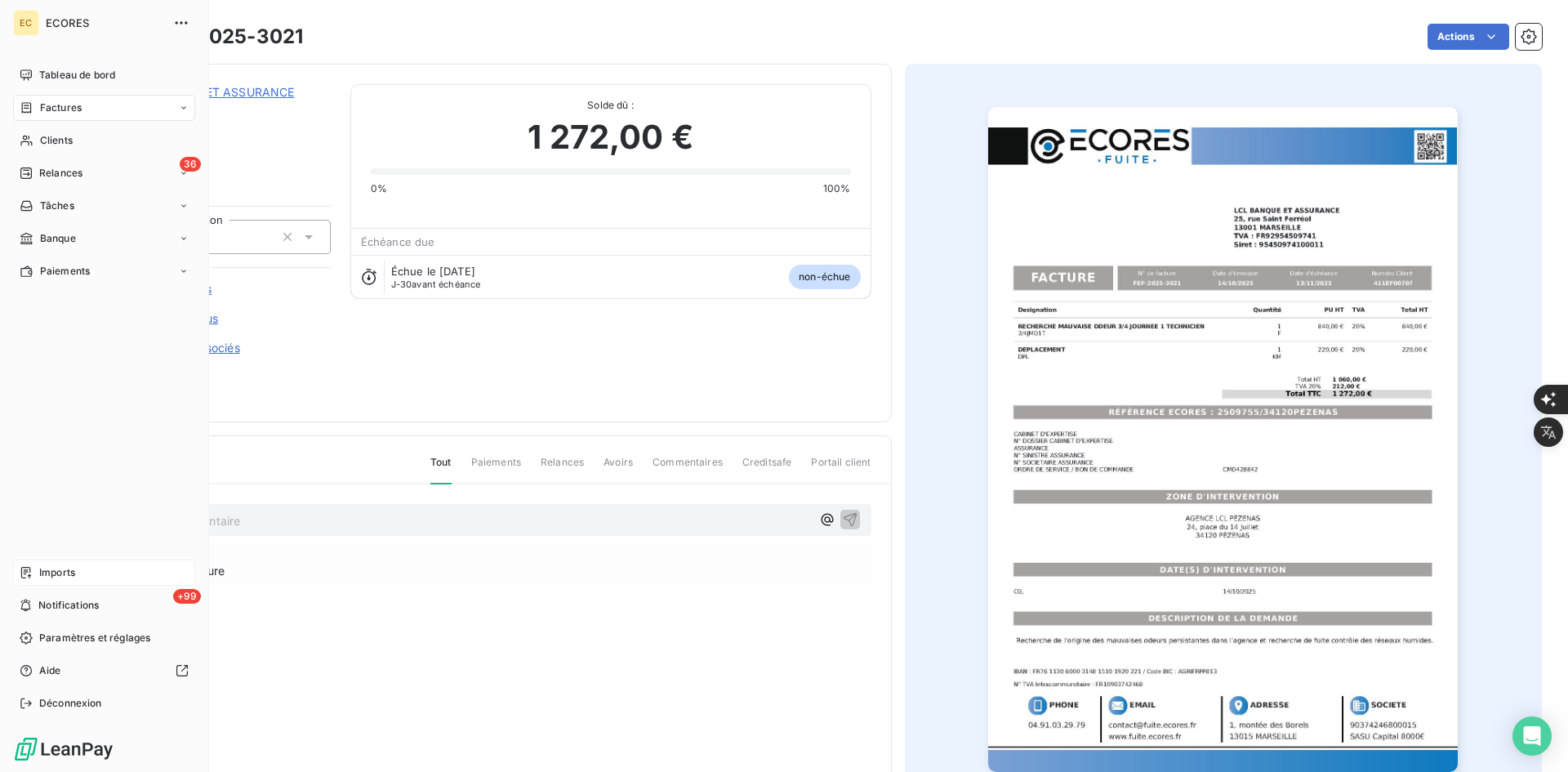
click at [33, 574] on div "Imports" at bounding box center [104, 572] width 182 height 26
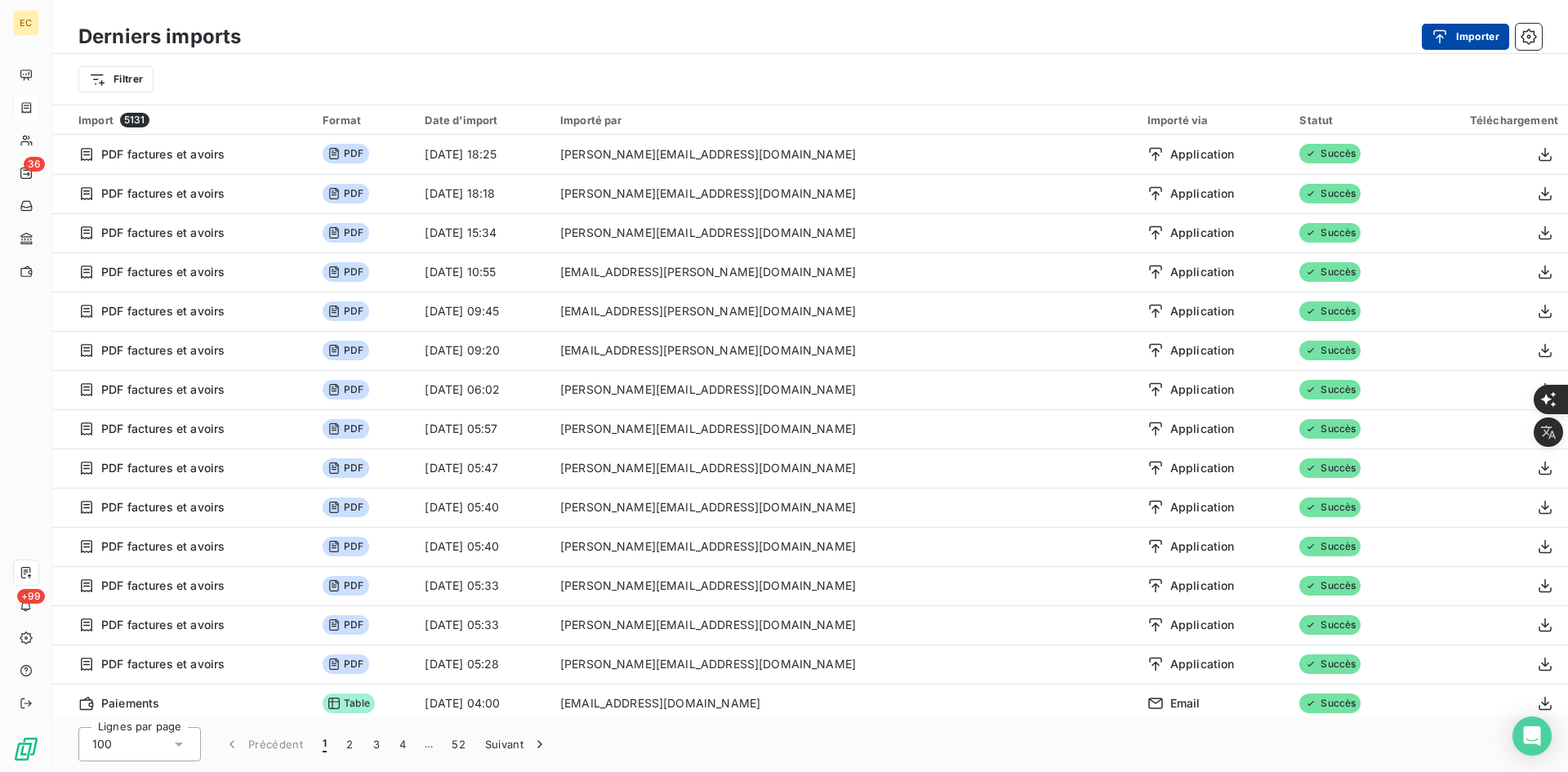
click at [1436, 45] on button "Importer" at bounding box center [1465, 36] width 88 height 26
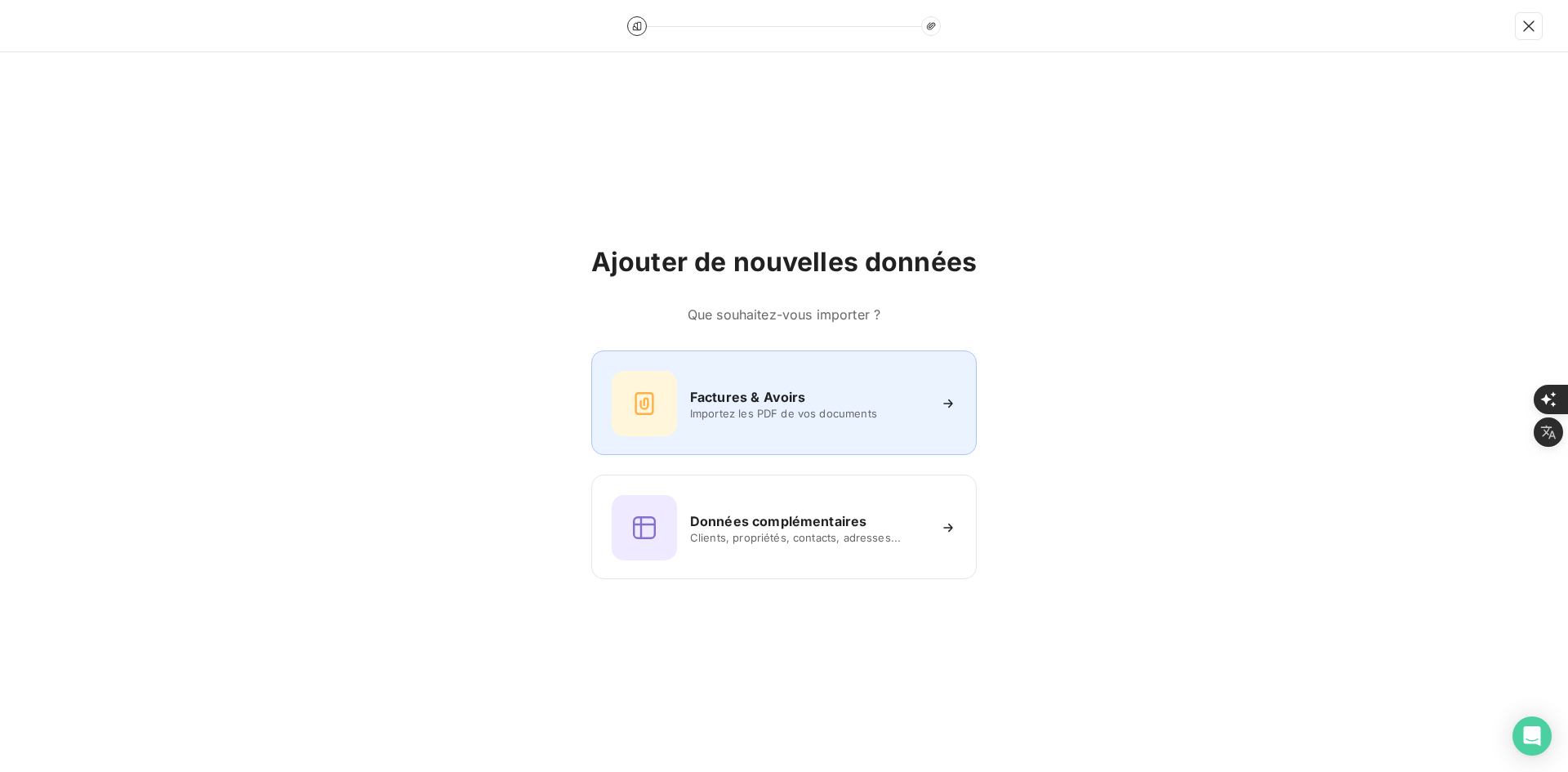
click at [793, 404] on h6 "Factures & Avoirs" at bounding box center [748, 396] width 116 height 19
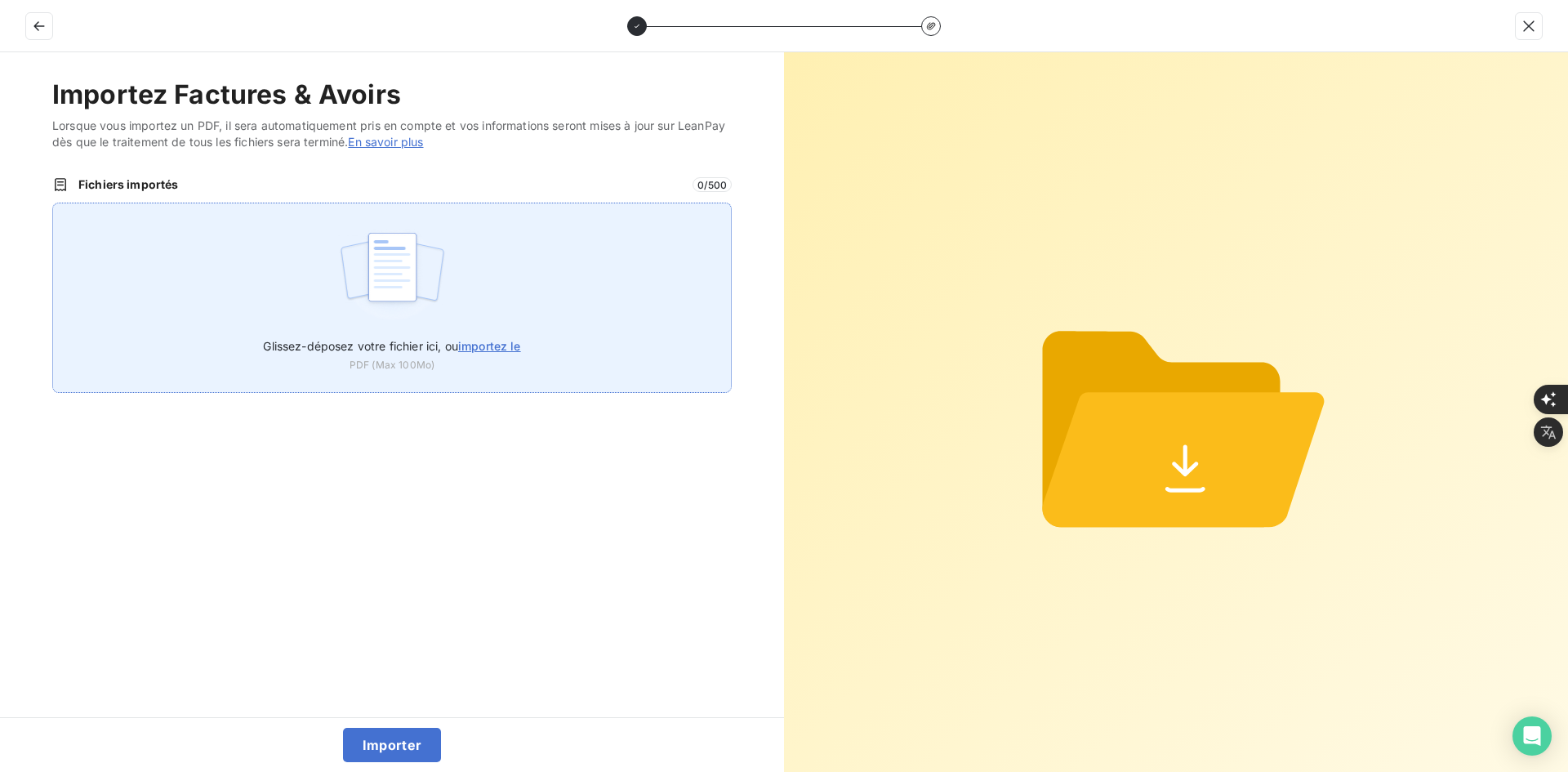
click at [444, 296] on img at bounding box center [392, 275] width 108 height 104
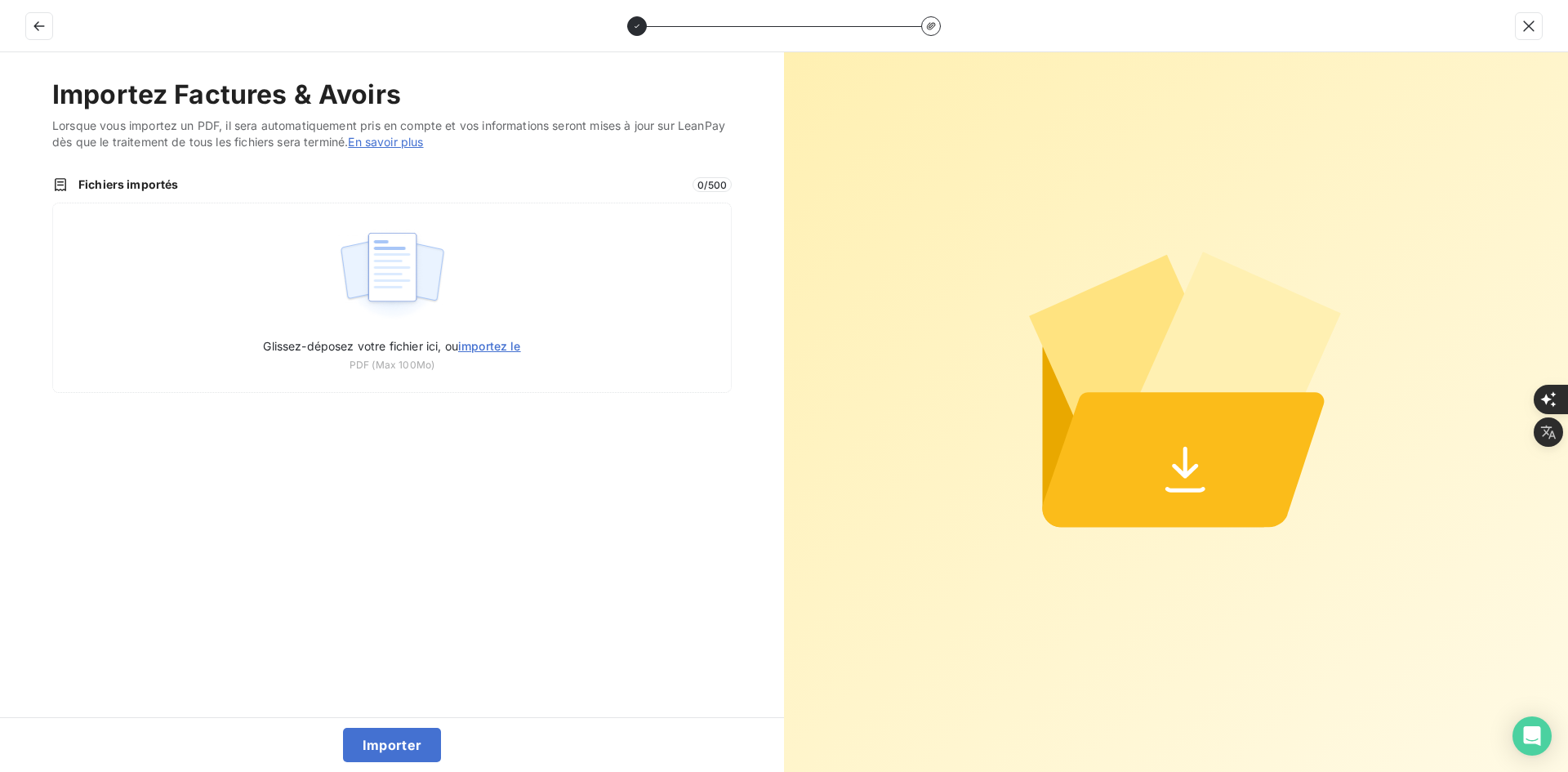
type input "C:\fakepath\FEF-2025-3022.pdf"
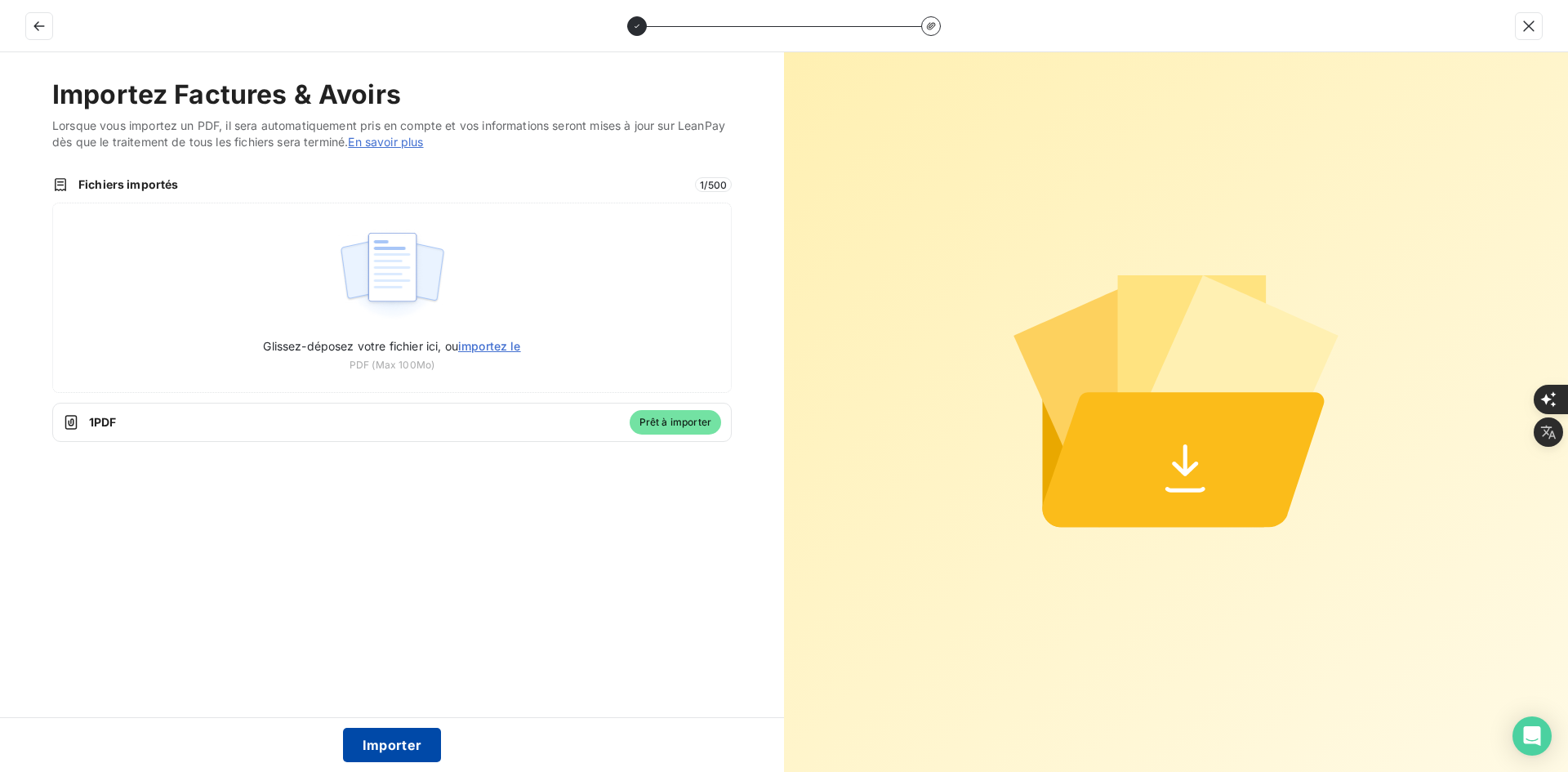
click at [392, 744] on button "Importer" at bounding box center [392, 744] width 98 height 34
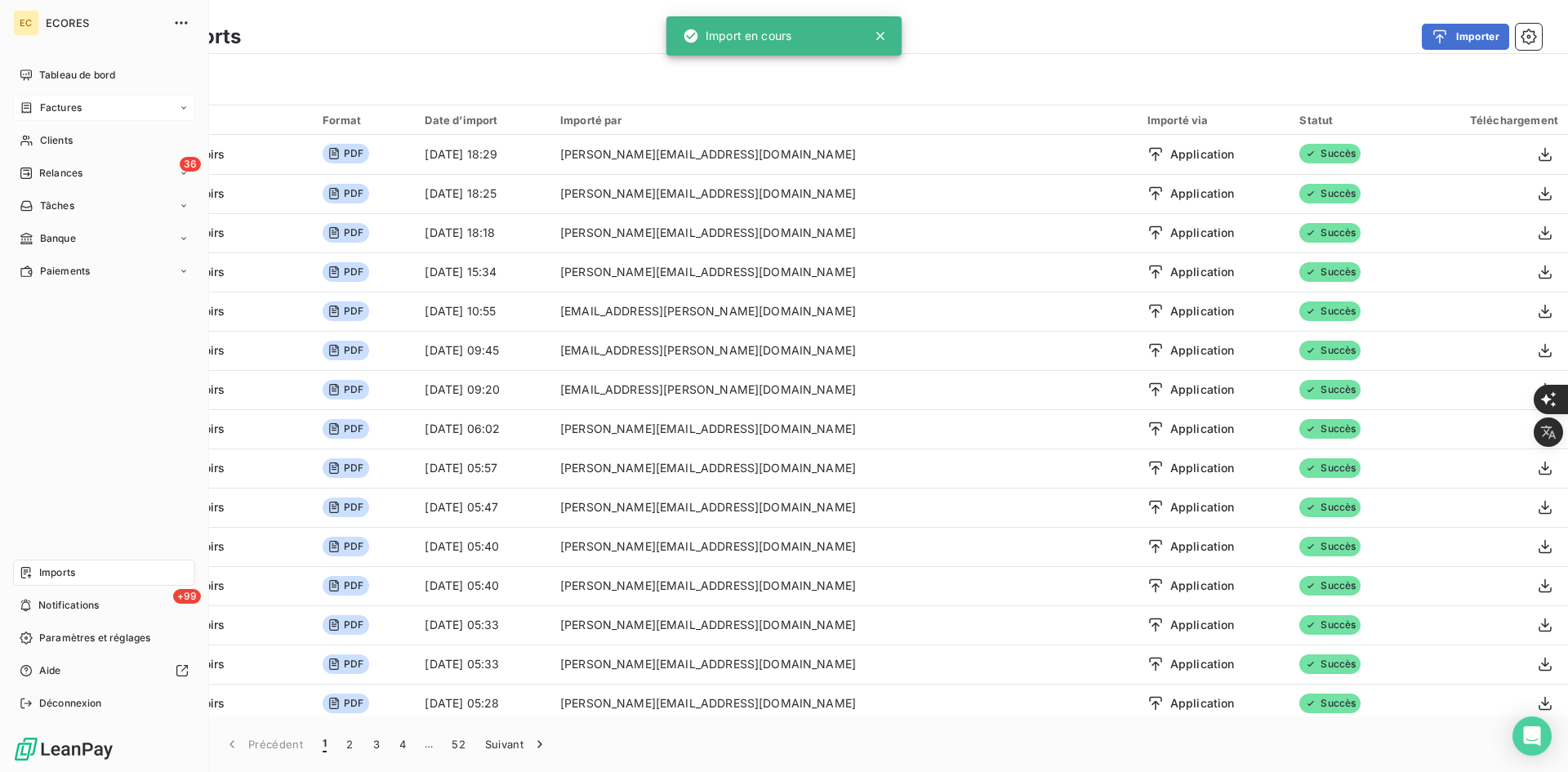
click at [38, 112] on div "Factures" at bounding box center [50, 108] width 62 height 15
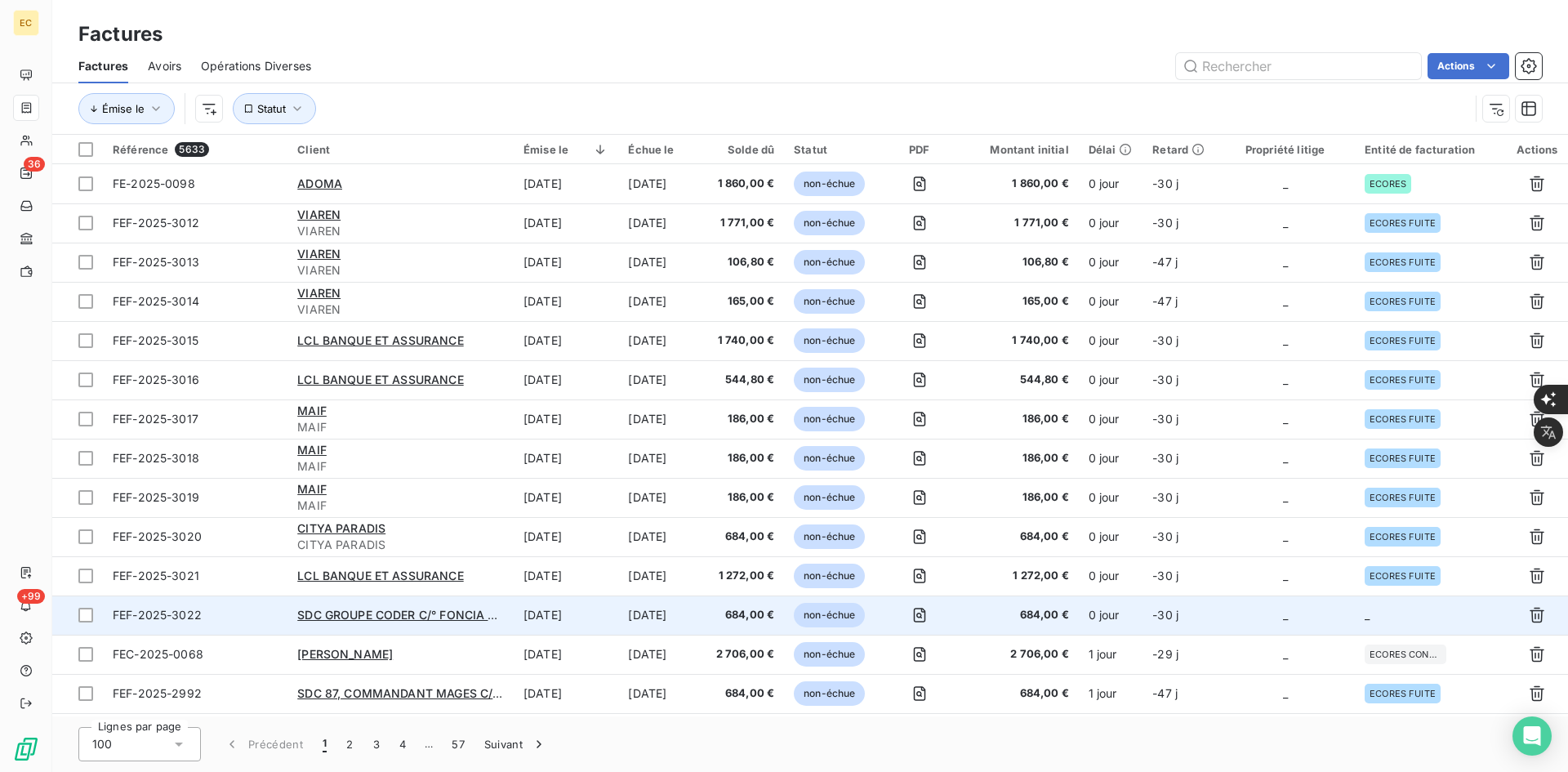
click at [1285, 615] on span "_" at bounding box center [1285, 614] width 5 height 14
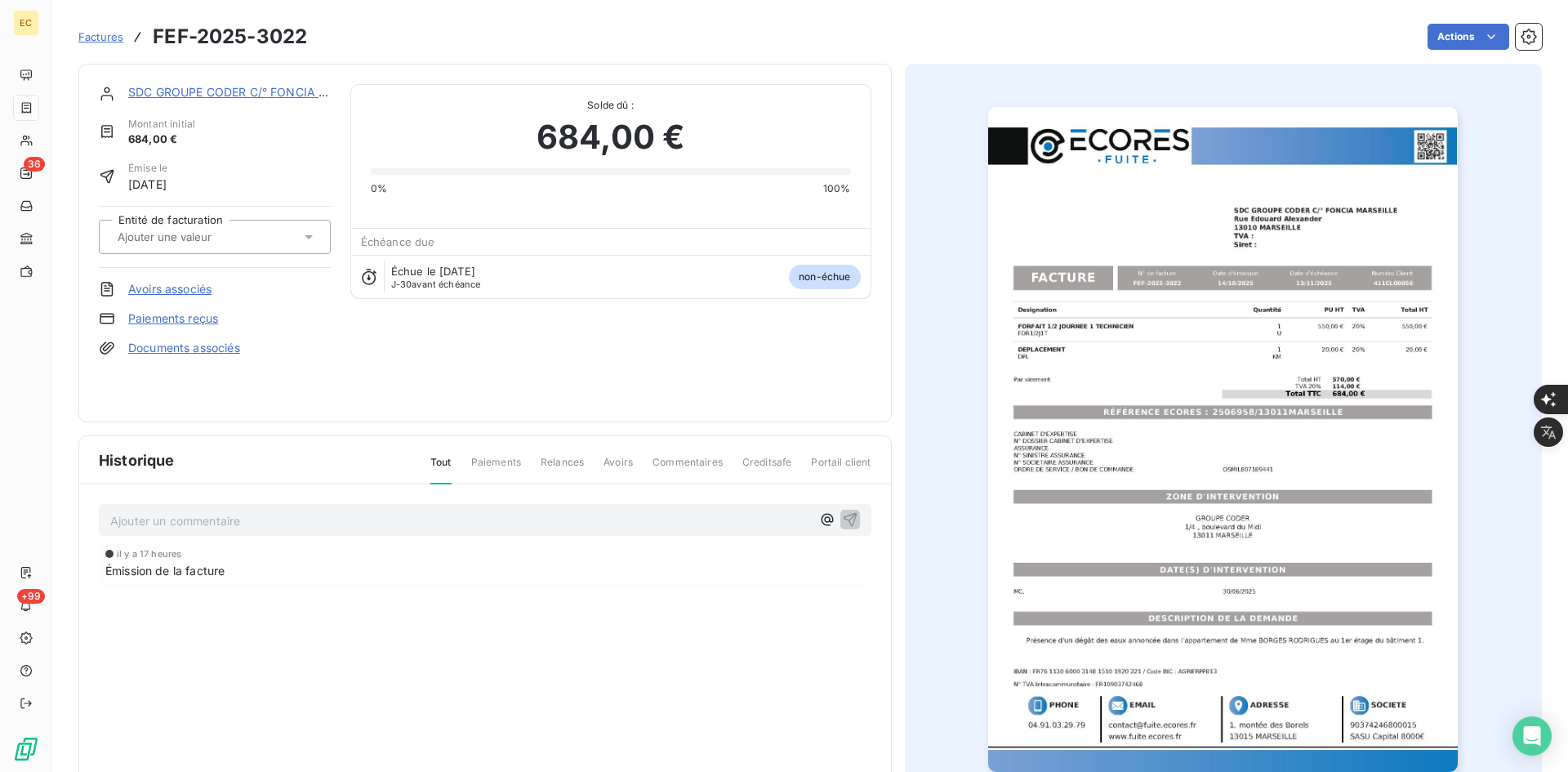
click at [262, 235] on div at bounding box center [206, 236] width 188 height 21
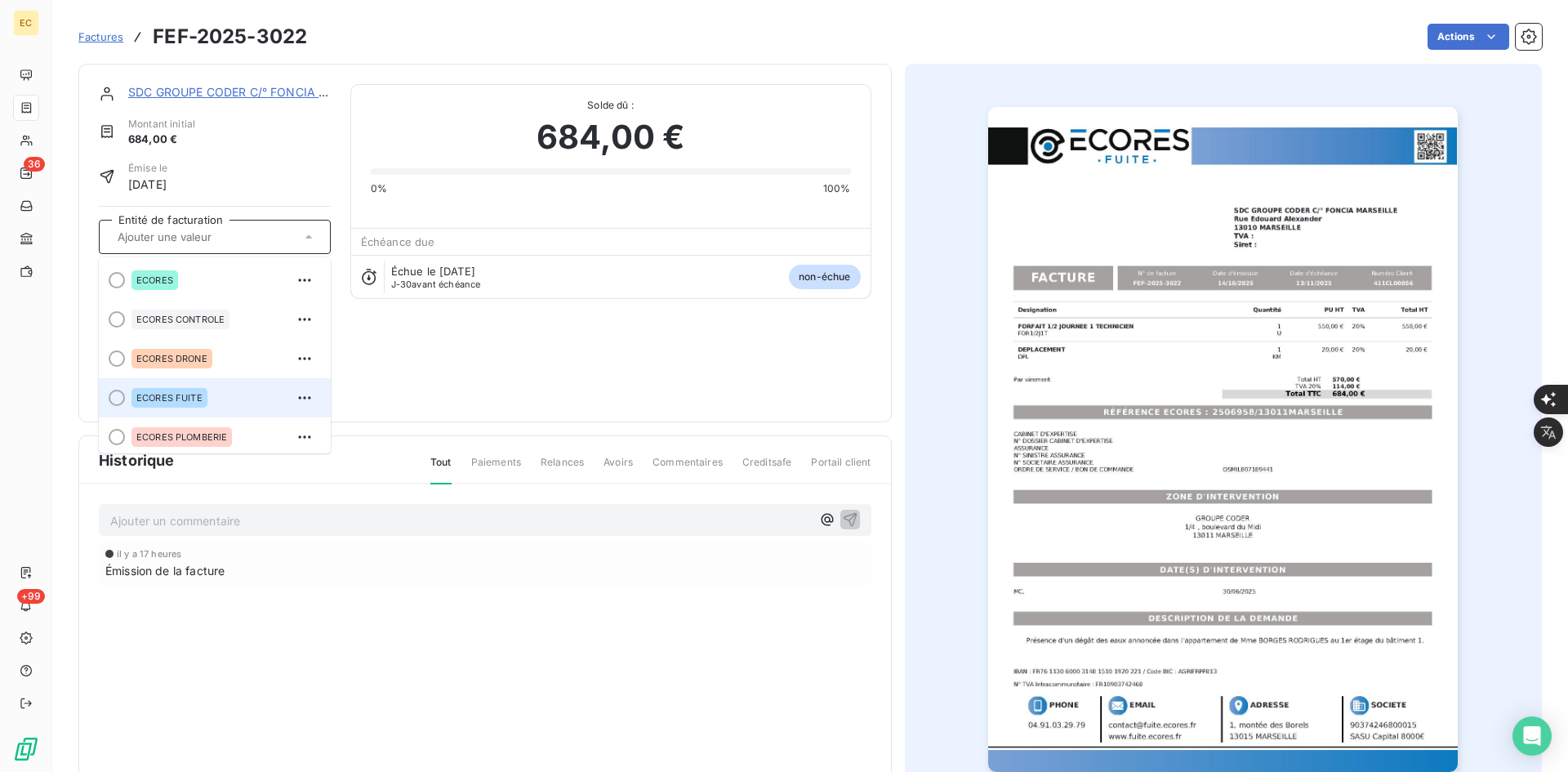
click at [210, 411] on li "ECORES FUITE" at bounding box center [214, 397] width 232 height 39
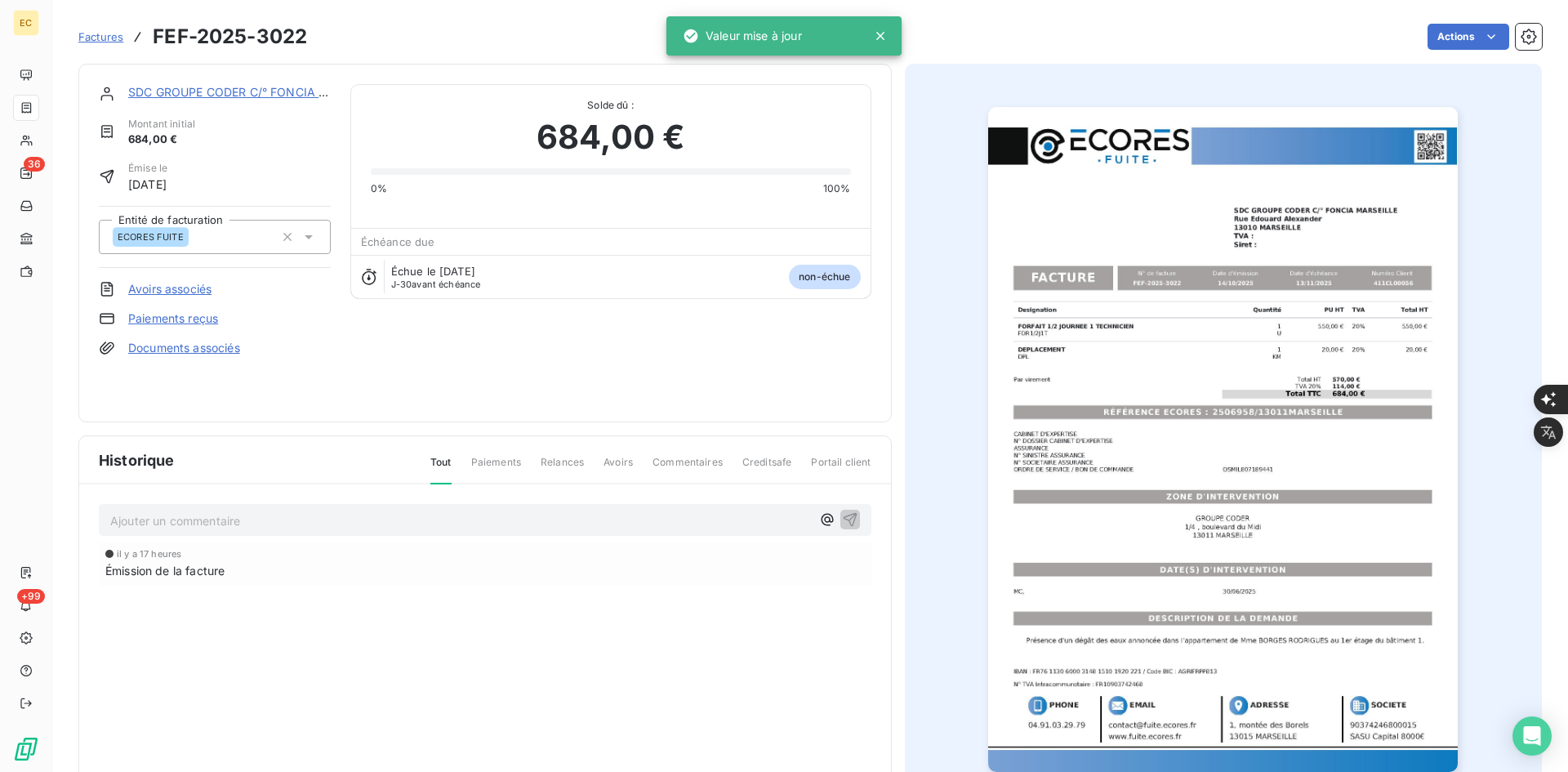
click at [203, 349] on link "Documents associés" at bounding box center [184, 348] width 112 height 17
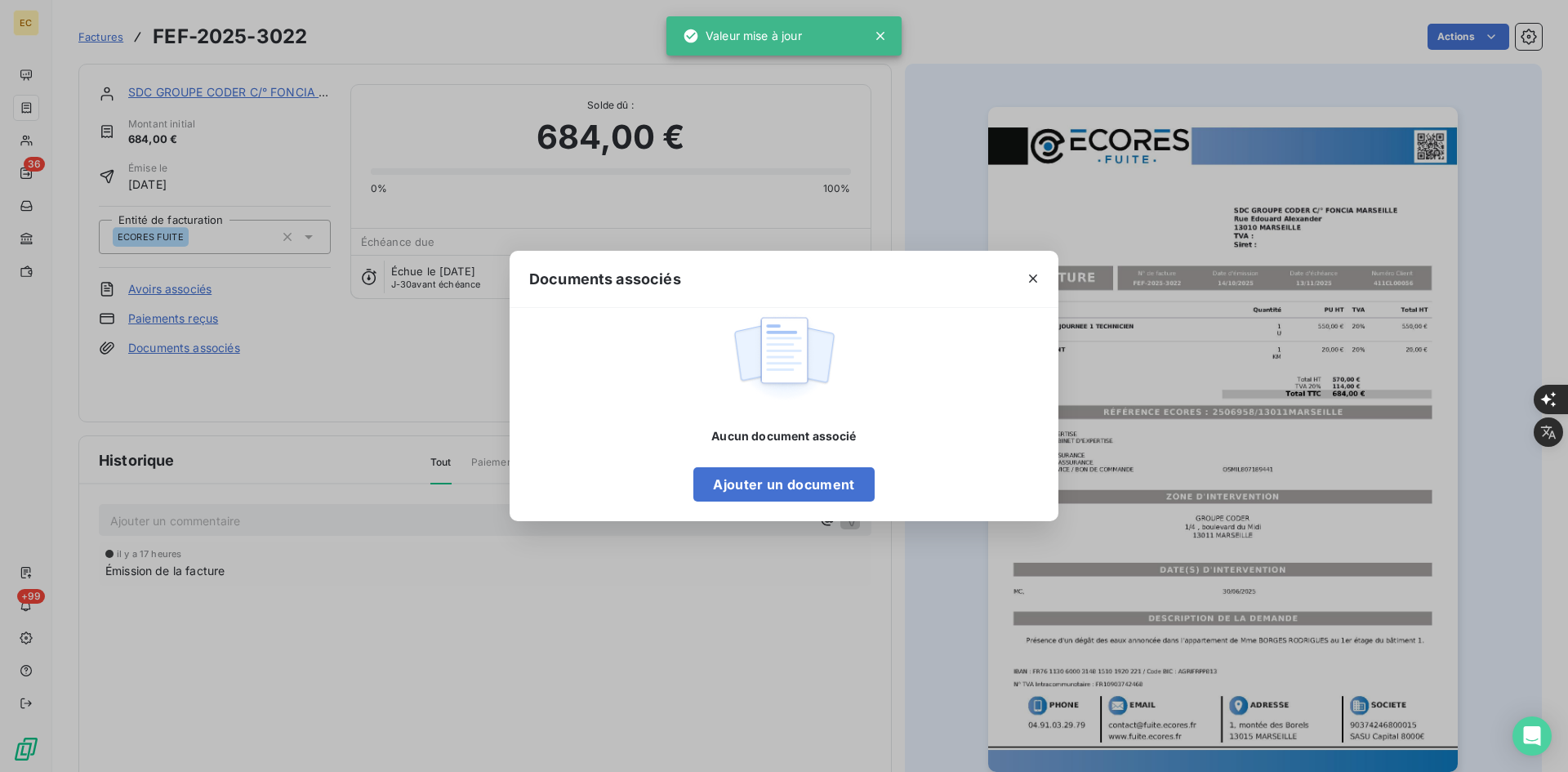
click at [806, 507] on div "Aucun document associé Ajouter un document" at bounding box center [784, 415] width 549 height 214
click at [811, 487] on button "Ajouter un document" at bounding box center [784, 484] width 180 height 34
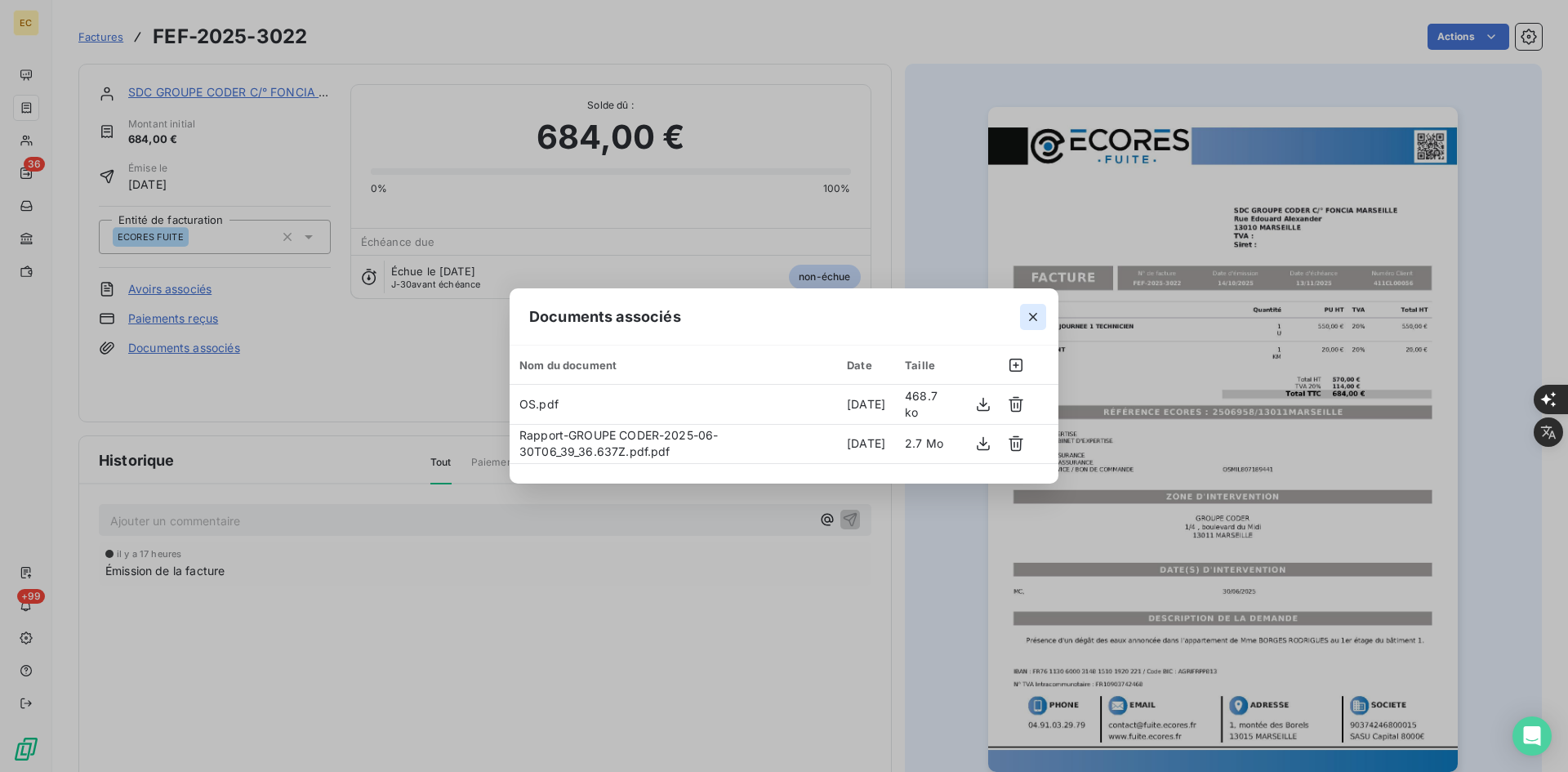
click at [1033, 315] on icon "button" at bounding box center [1033, 317] width 17 height 17
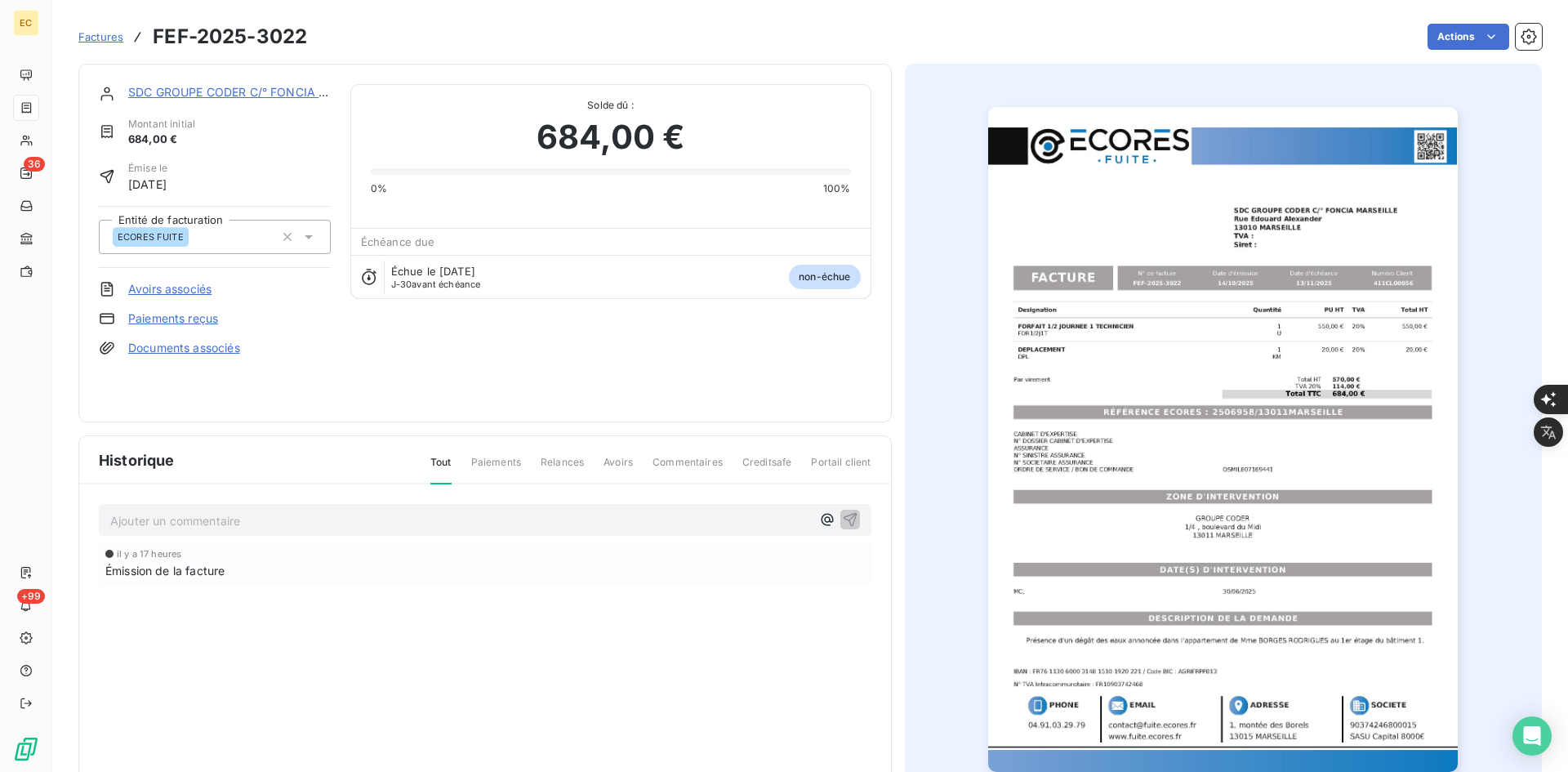
click at [294, 97] on link "SDC GROUPE CODER C/° FONCIA MARSEILLE" at bounding box center [255, 92] width 255 height 14
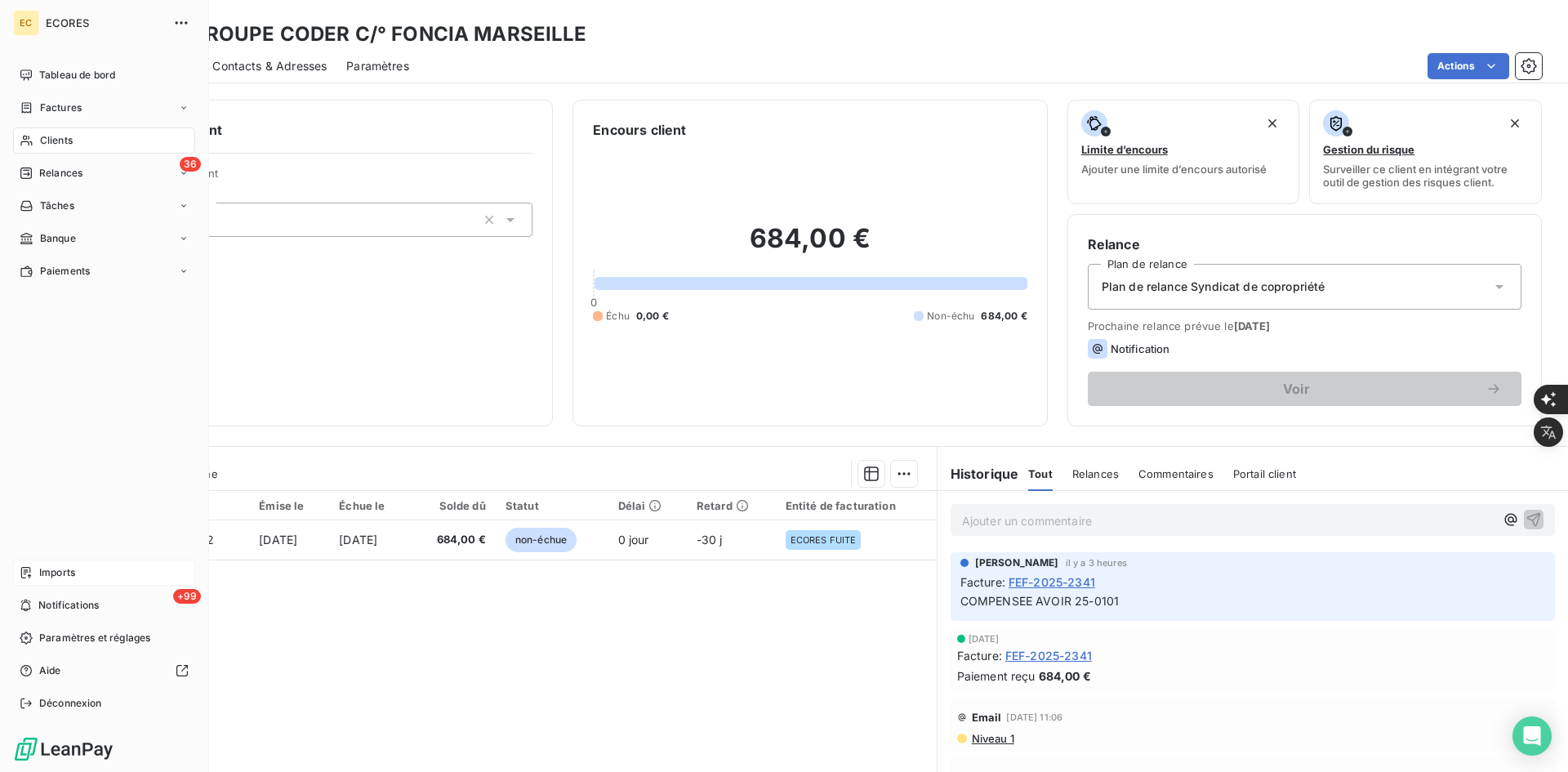
click at [39, 580] on div "Imports" at bounding box center [104, 572] width 182 height 26
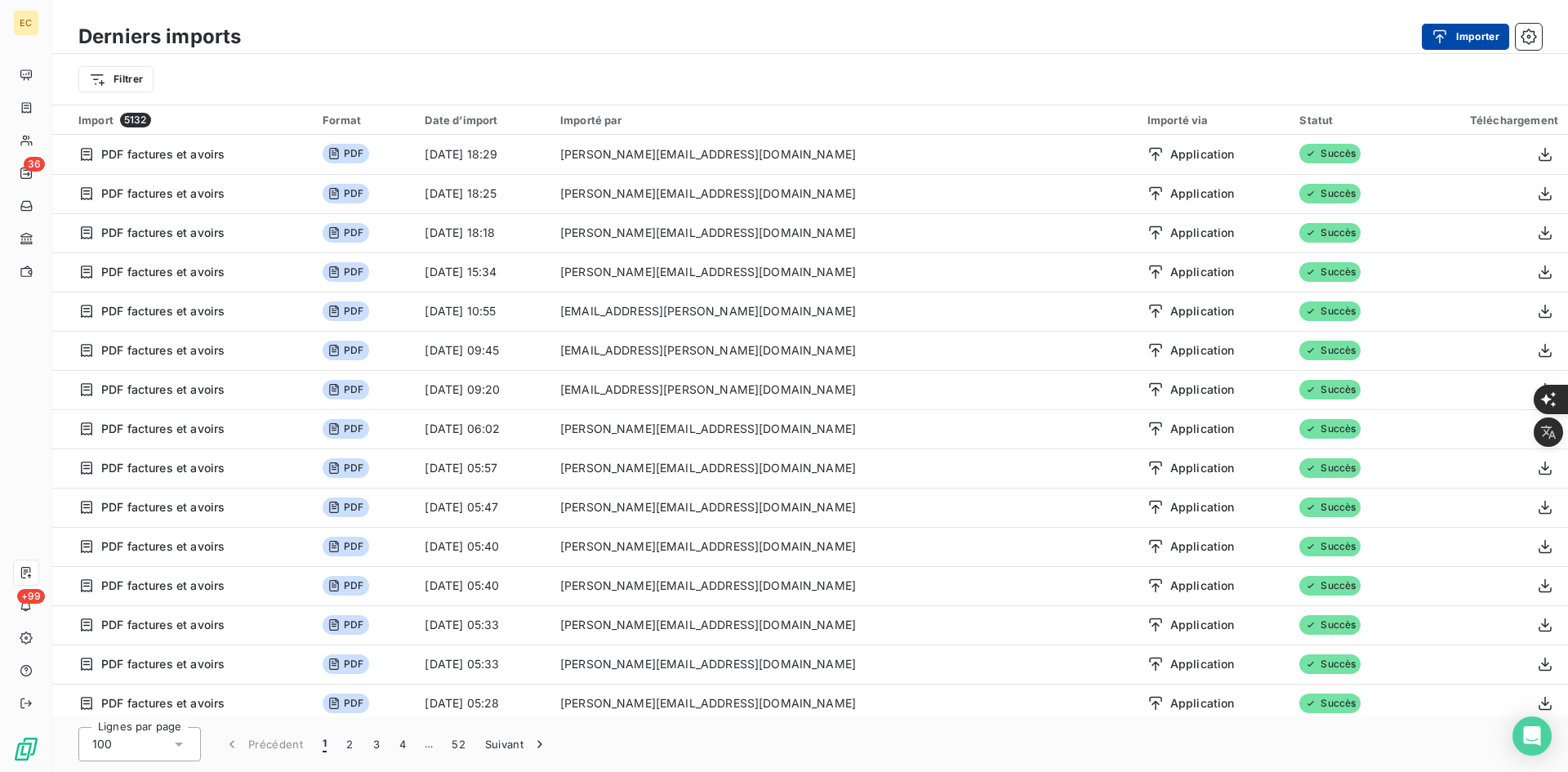
click at [1469, 28] on button "Importer" at bounding box center [1465, 36] width 88 height 26
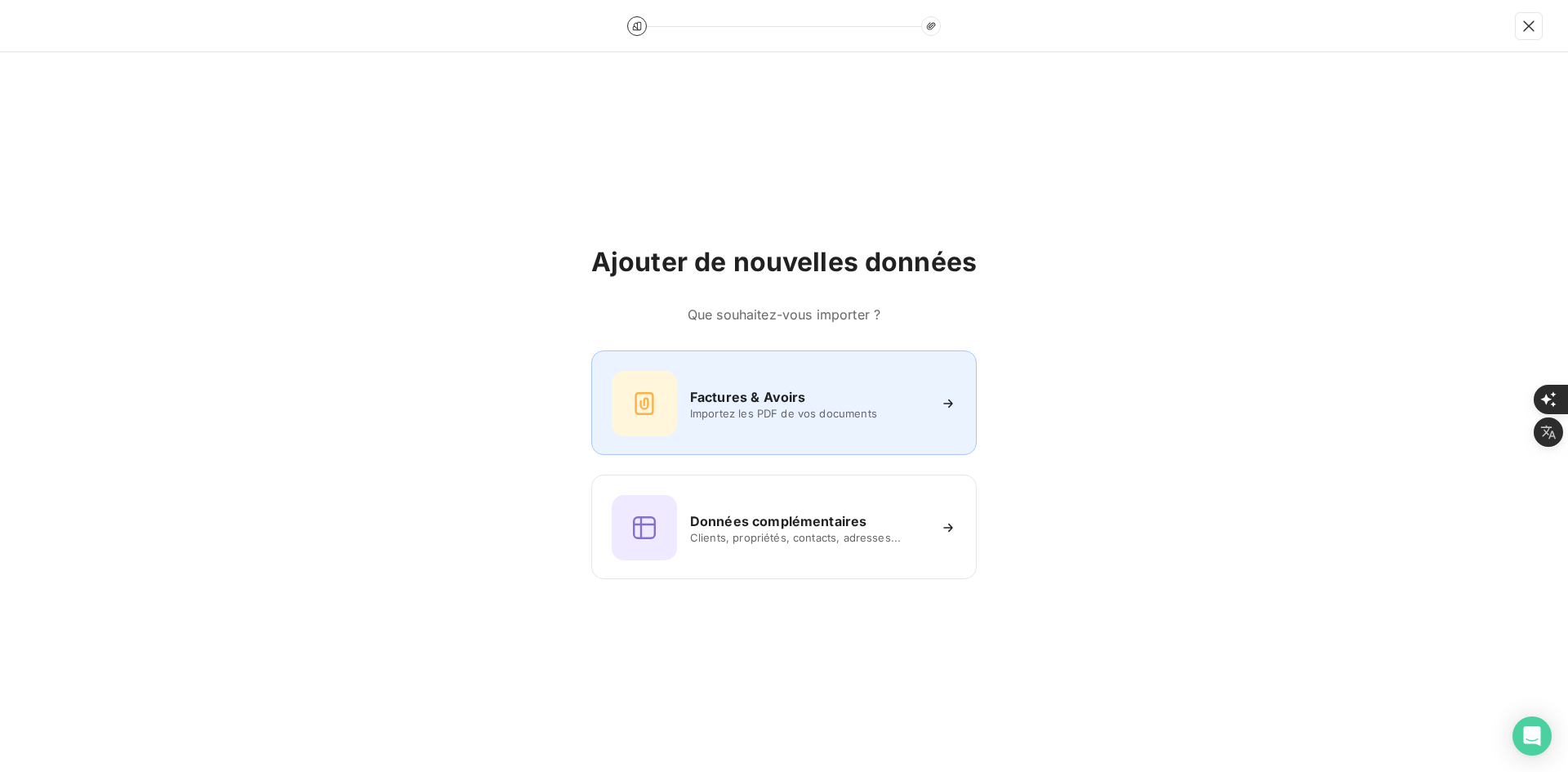
click at [724, 386] on div "Factures & Avoirs Importez les PDF de vos documents" at bounding box center [784, 403] width 345 height 65
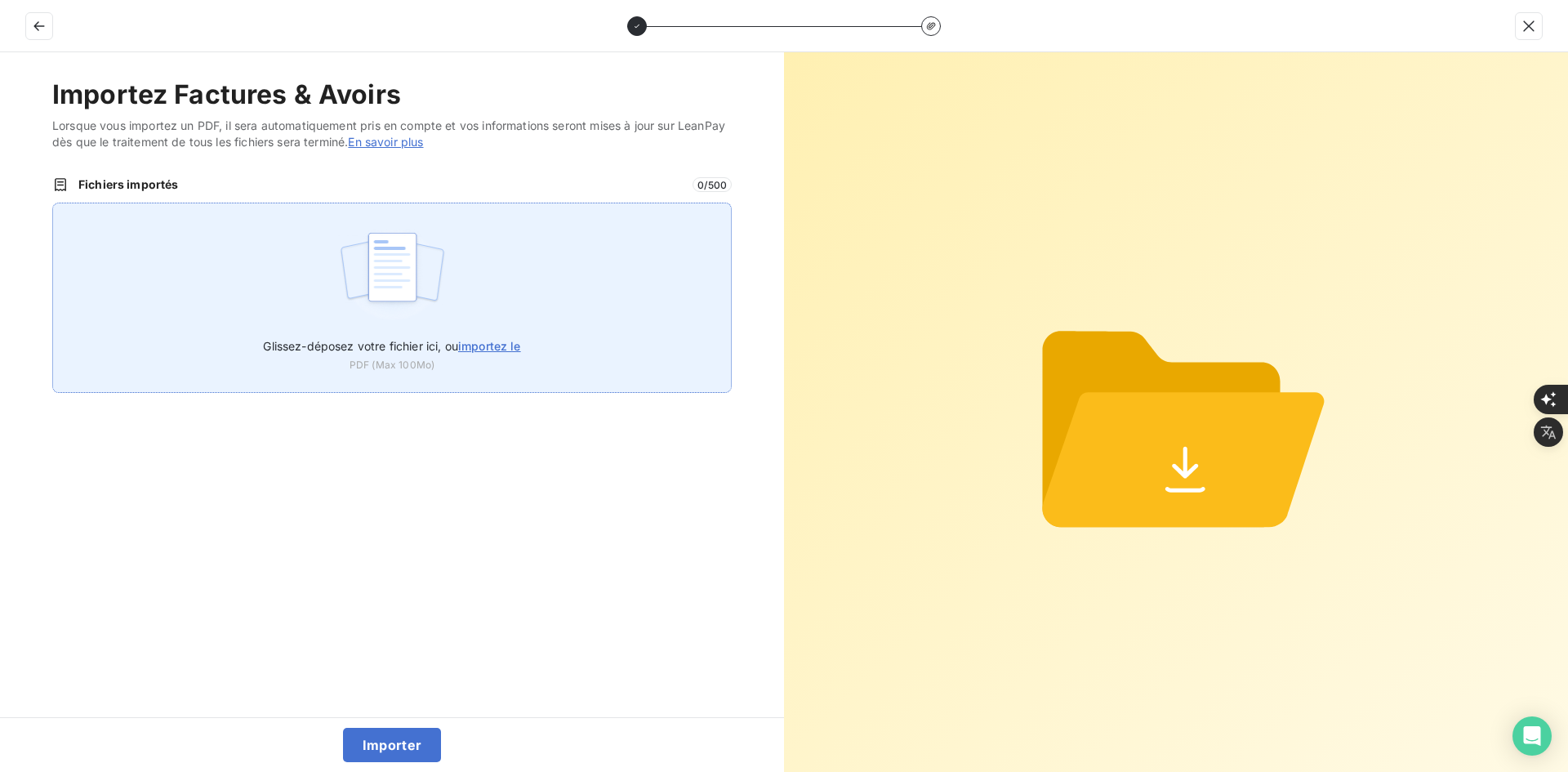
click at [633, 311] on div "Glissez-déposez votre fichier ici, ou importez le PDF (Max 100Mo)" at bounding box center [392, 298] width 679 height 190
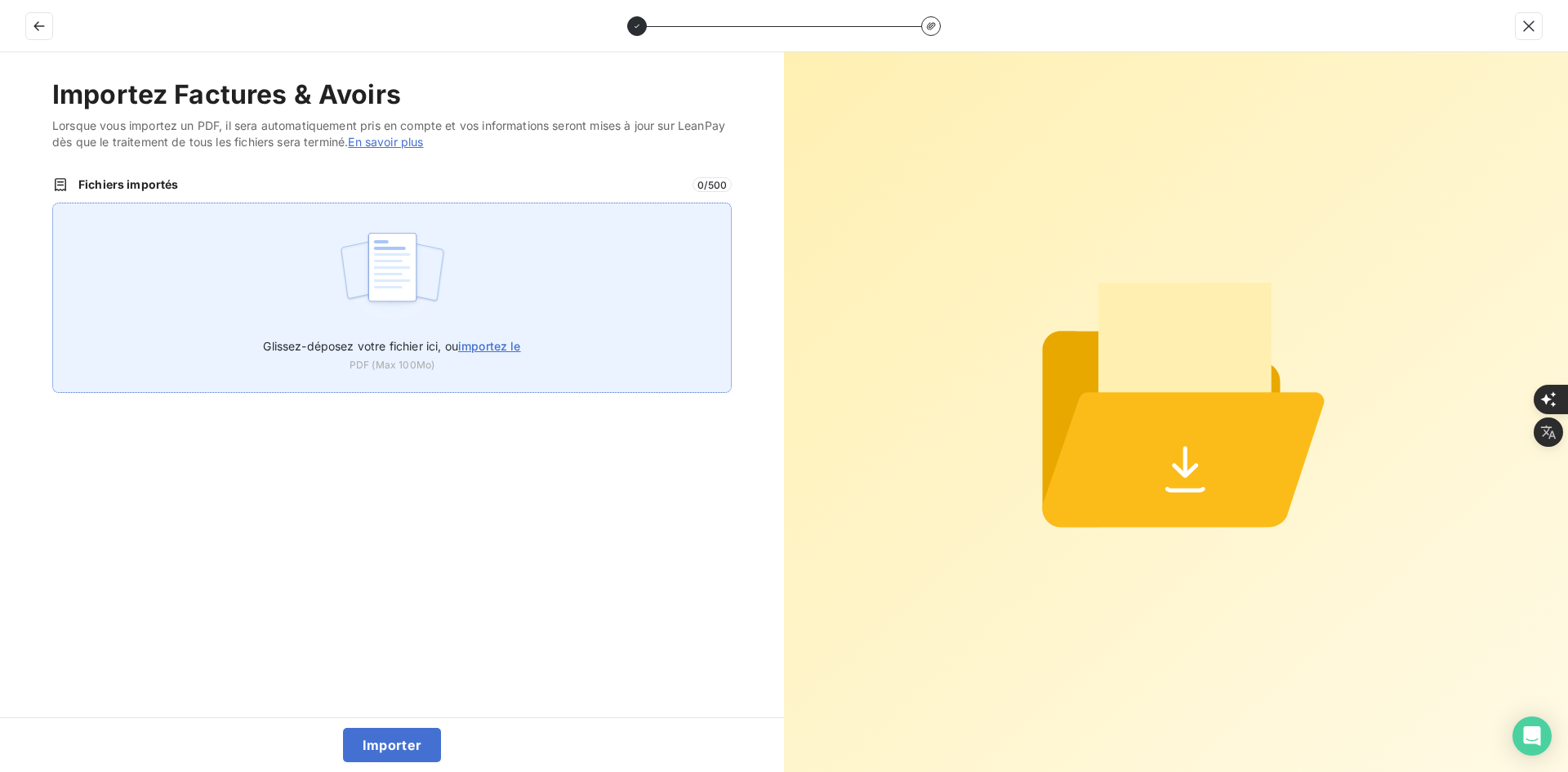
type input "C:\fakepath\FEF-2025-3023.pdf"
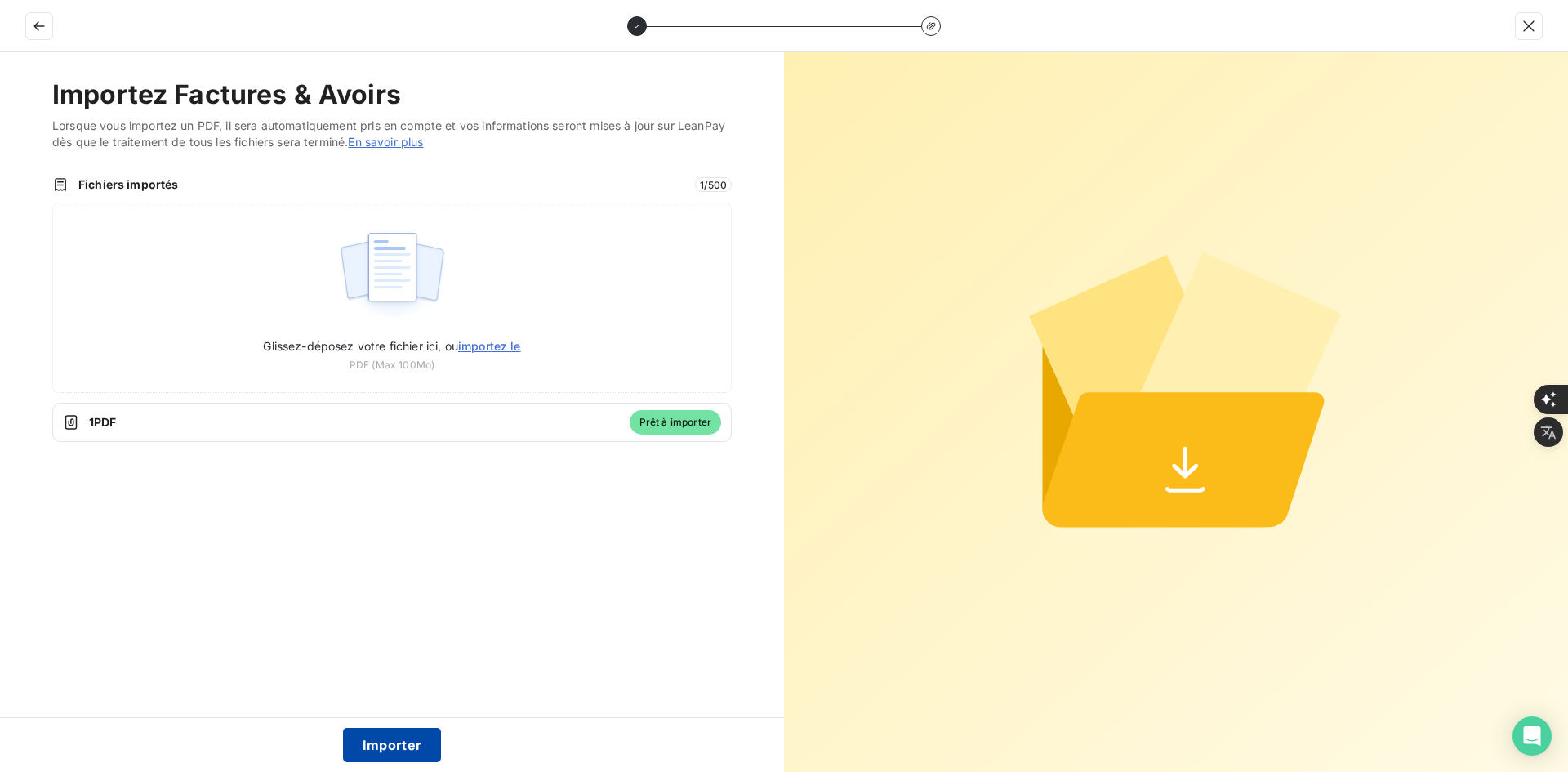
click at [409, 744] on button "Importer" at bounding box center [392, 744] width 98 height 34
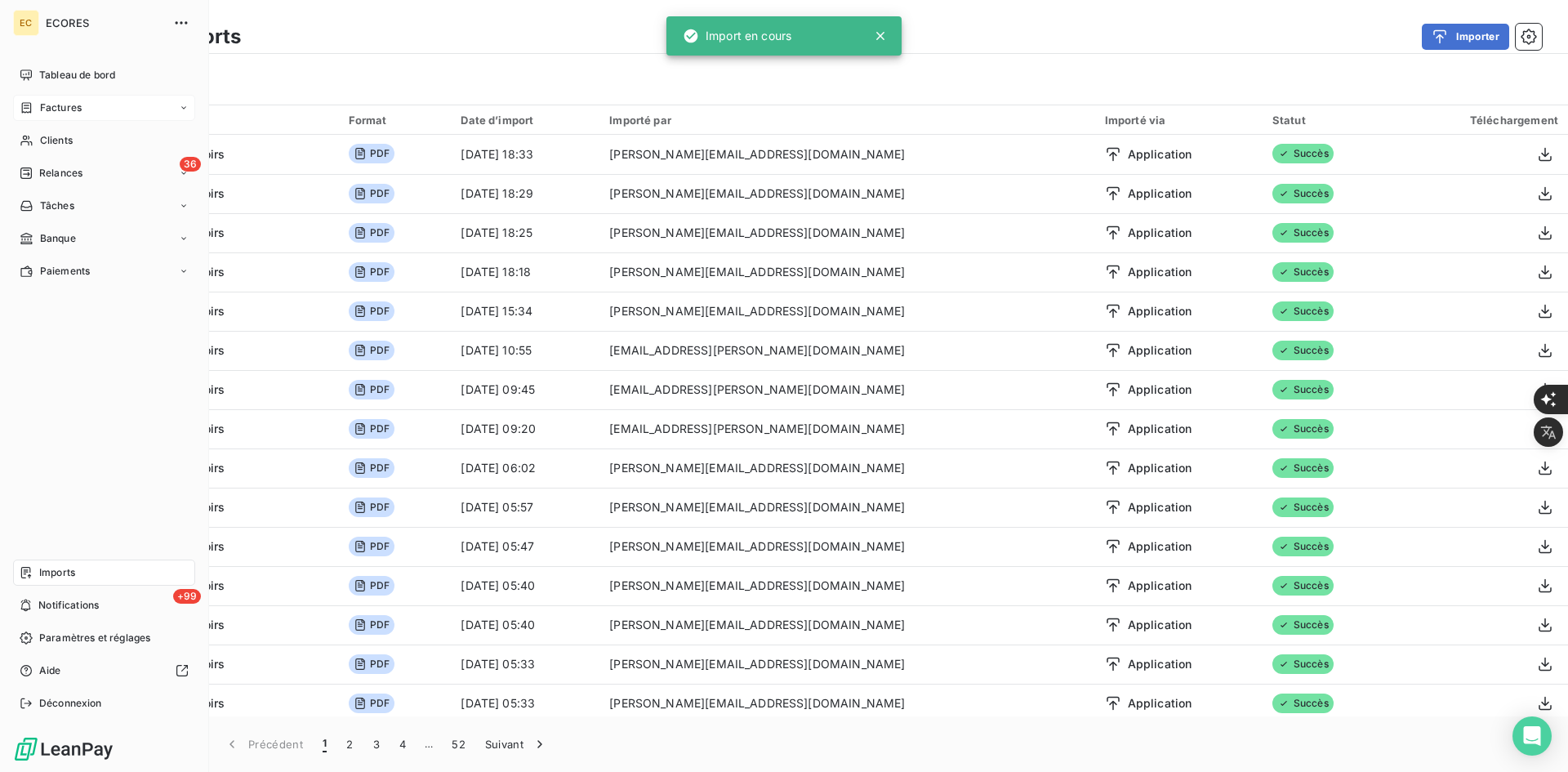
click at [45, 102] on span "Factures" at bounding box center [61, 108] width 42 height 15
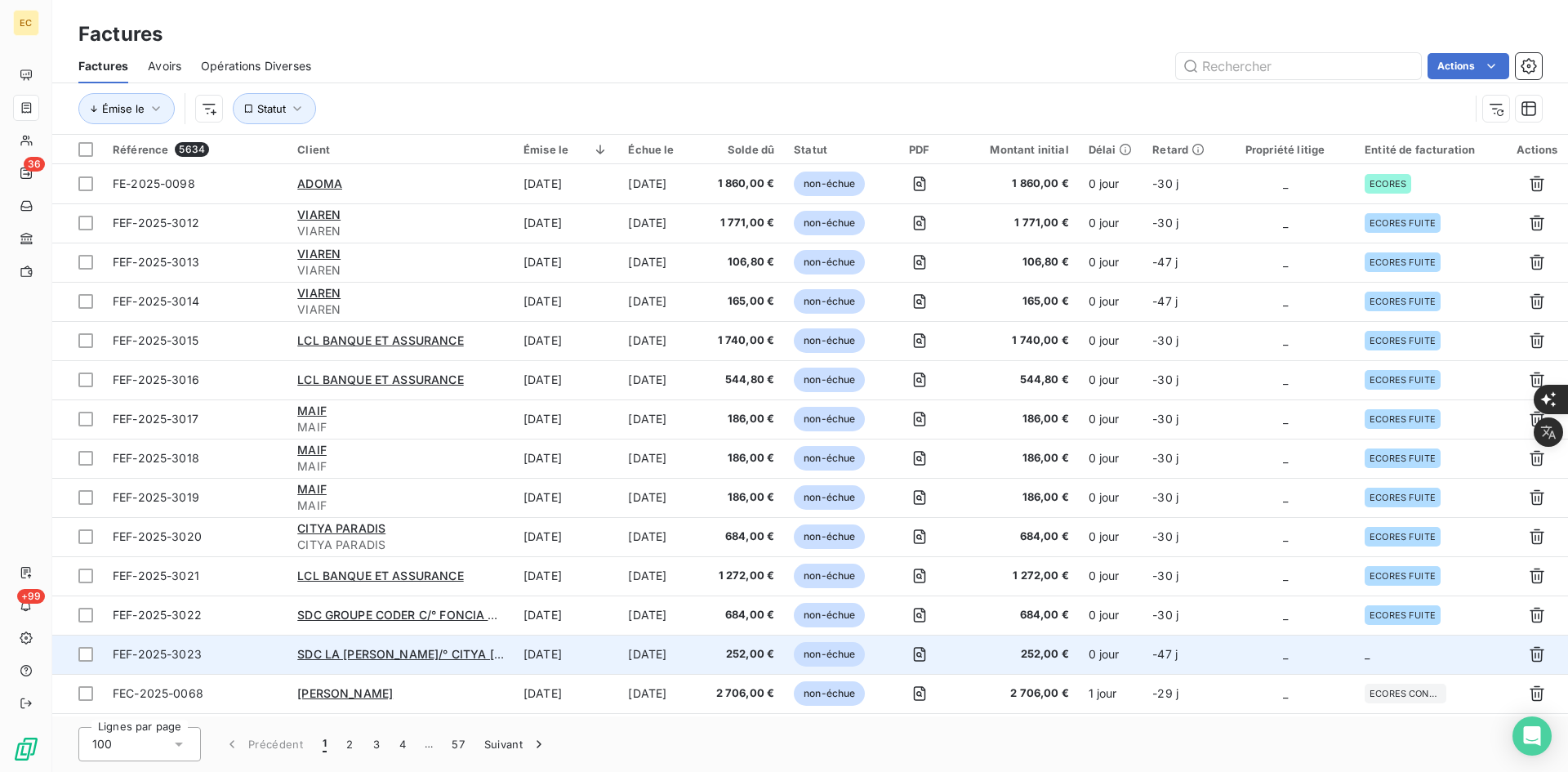
click at [1233, 661] on td "_" at bounding box center [1284, 653] width 139 height 39
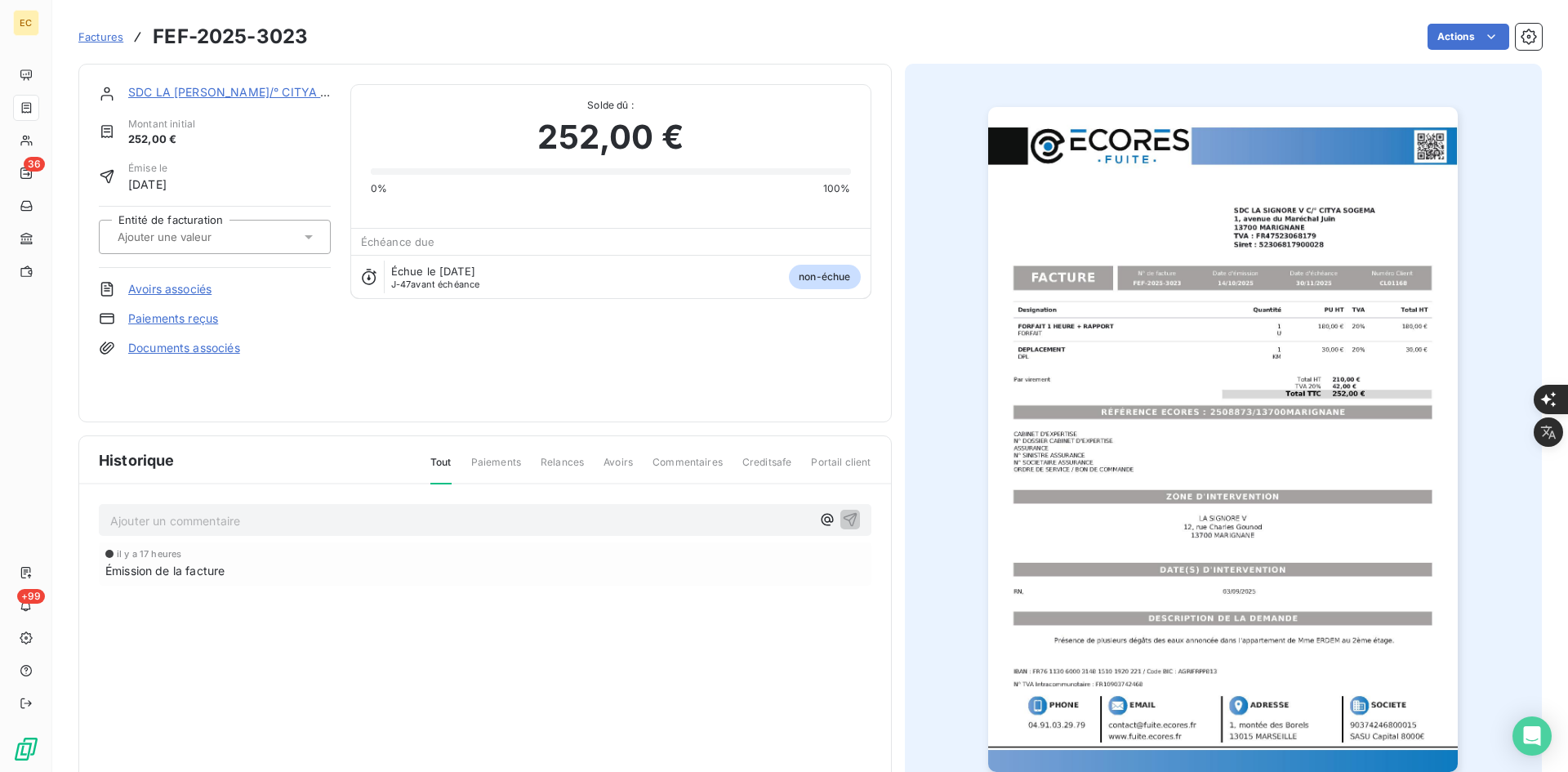
click at [247, 238] on input "text" at bounding box center [198, 237] width 164 height 15
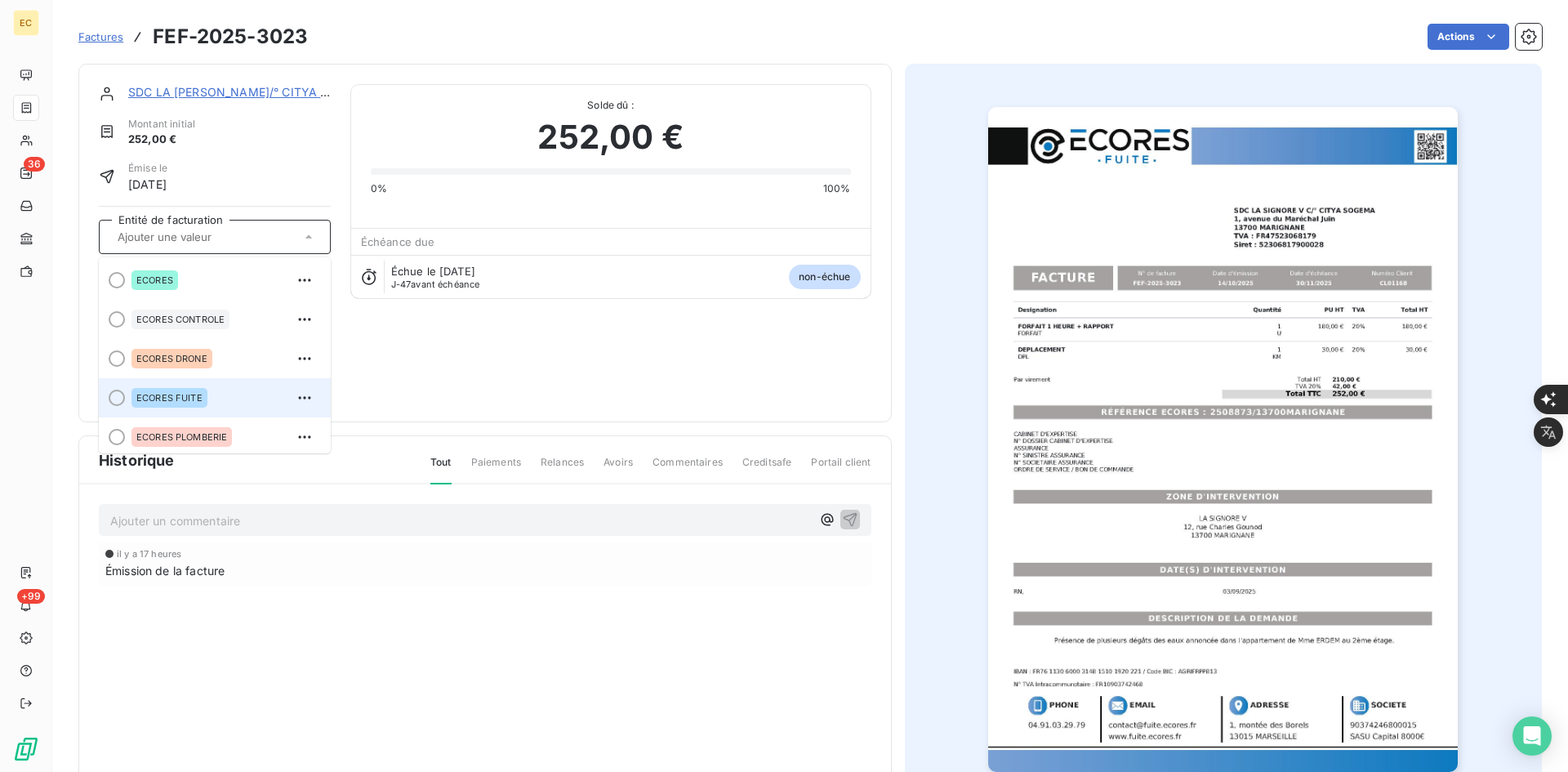
click at [195, 397] on span "ECORES FUITE" at bounding box center [169, 398] width 66 height 10
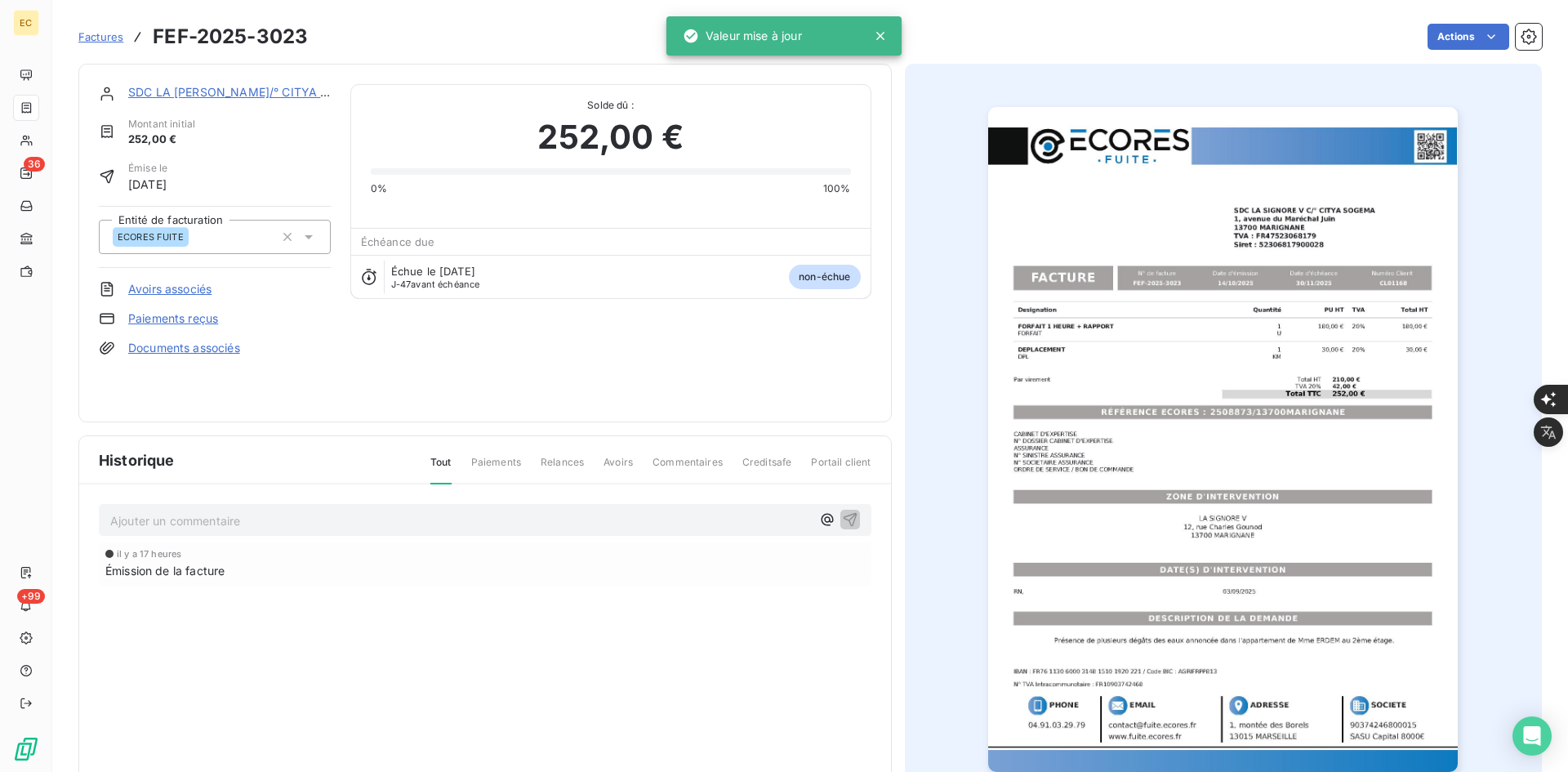
click at [225, 348] on link "Documents associés" at bounding box center [184, 348] width 112 height 17
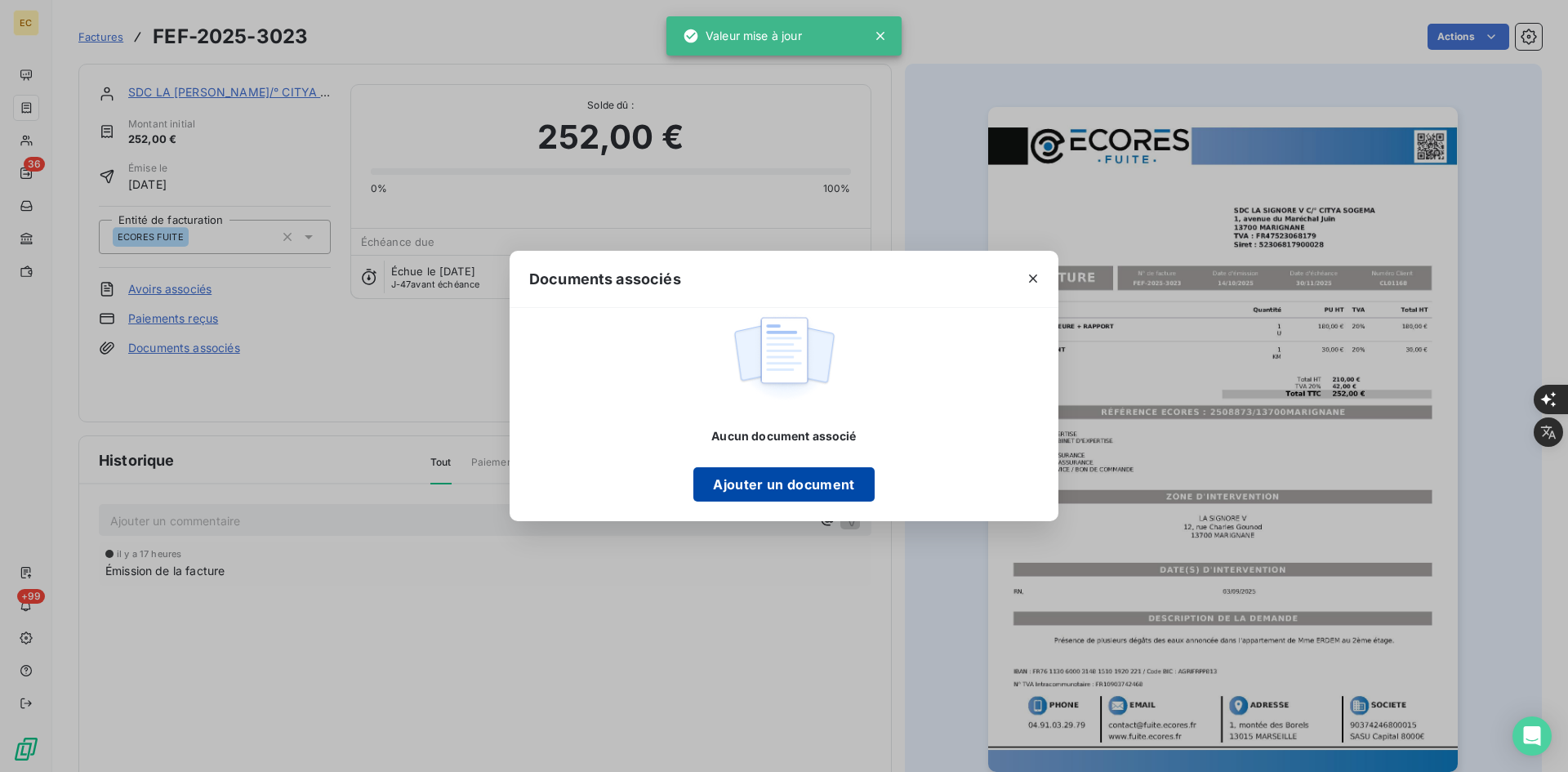
click at [847, 501] on button "Ajouter un document" at bounding box center [784, 484] width 180 height 34
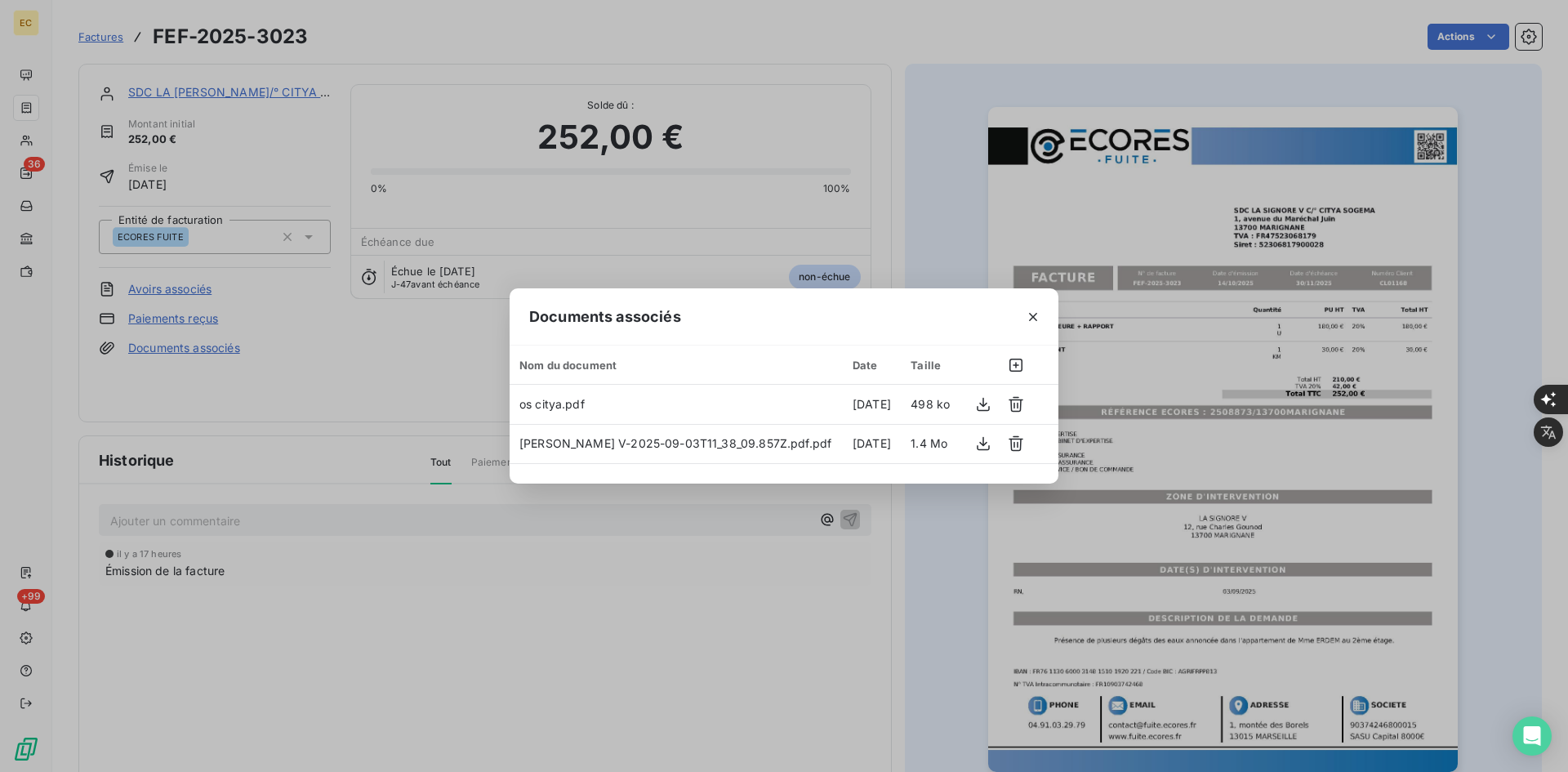
click at [1031, 331] on div at bounding box center [1033, 316] width 51 height 57
click at [1031, 315] on icon "button" at bounding box center [1033, 317] width 8 height 8
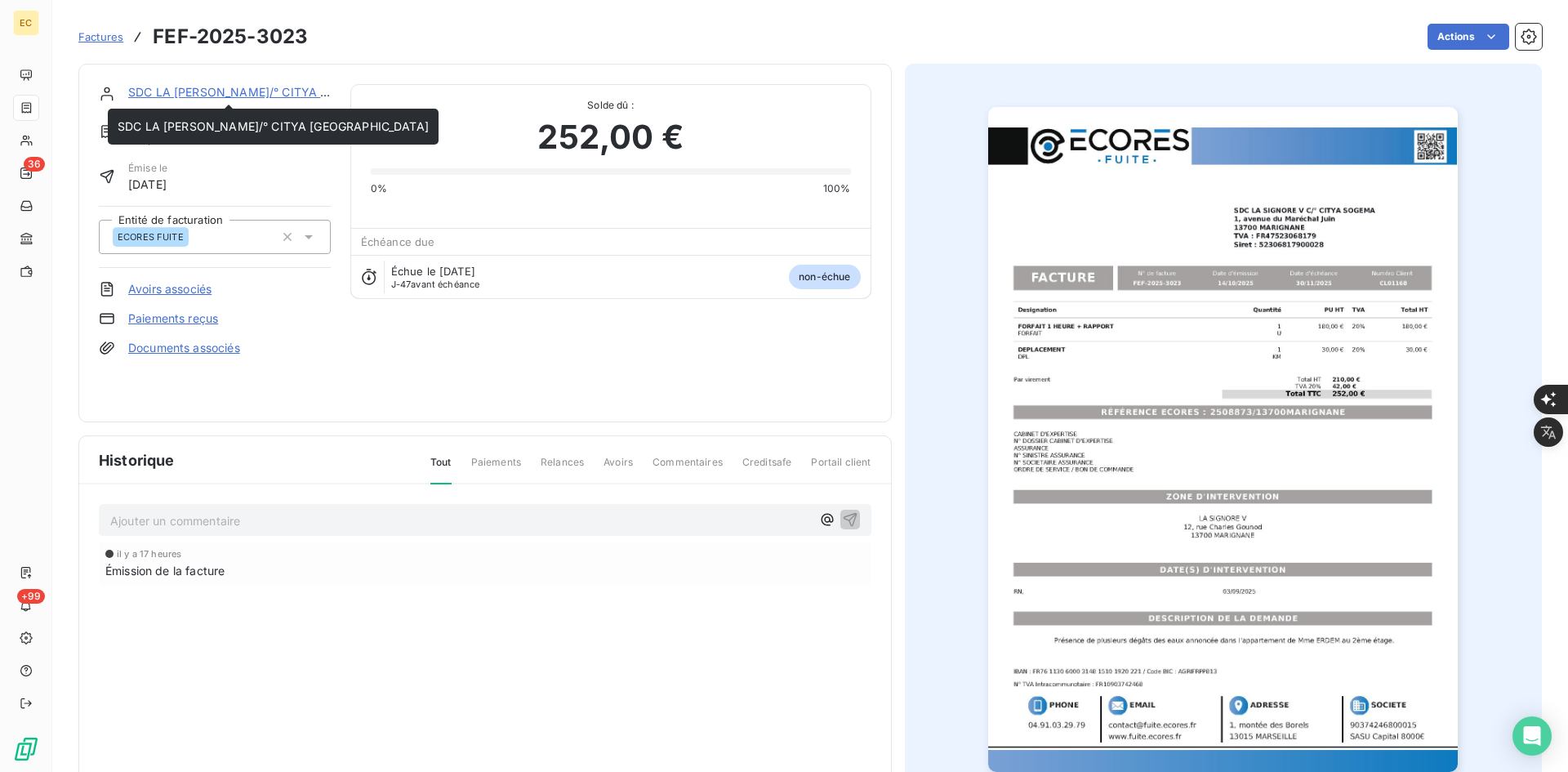
click at [268, 93] on link "SDC LA [PERSON_NAME]/° CITYA [GEOGRAPHIC_DATA]" at bounding box center [284, 92] width 311 height 14
